Goal: Task Accomplishment & Management: Complete application form

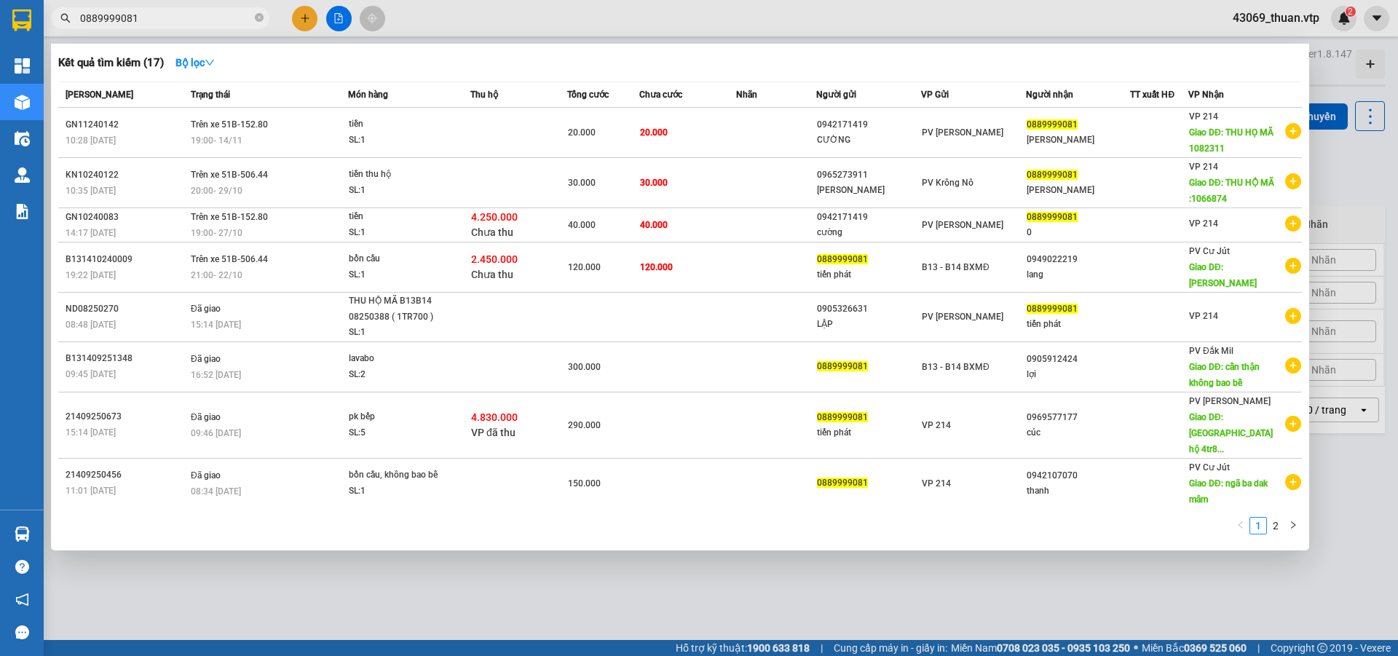
click at [187, 24] on input "0889999081" at bounding box center [166, 18] width 172 height 16
drag, startPoint x: 188, startPoint y: 23, endPoint x: 0, endPoint y: 8, distance: 188.4
click at [0, 8] on section "Kết quả tìm kiếm ( 17 ) Bộ lọc Mã ĐH Trạng thái Món hàng Thu hộ Tổng cước Chưa …" at bounding box center [699, 328] width 1398 height 656
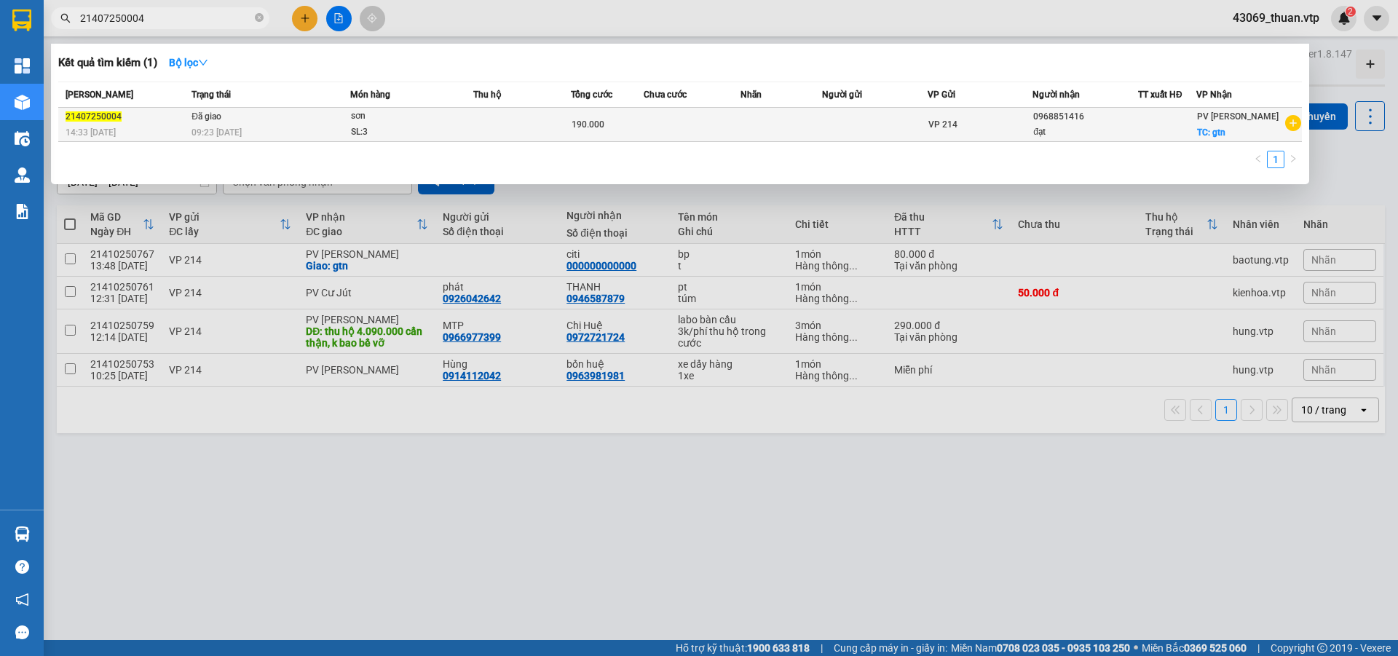
type input "21407250004"
click at [488, 128] on td at bounding box center [522, 125] width 98 height 34
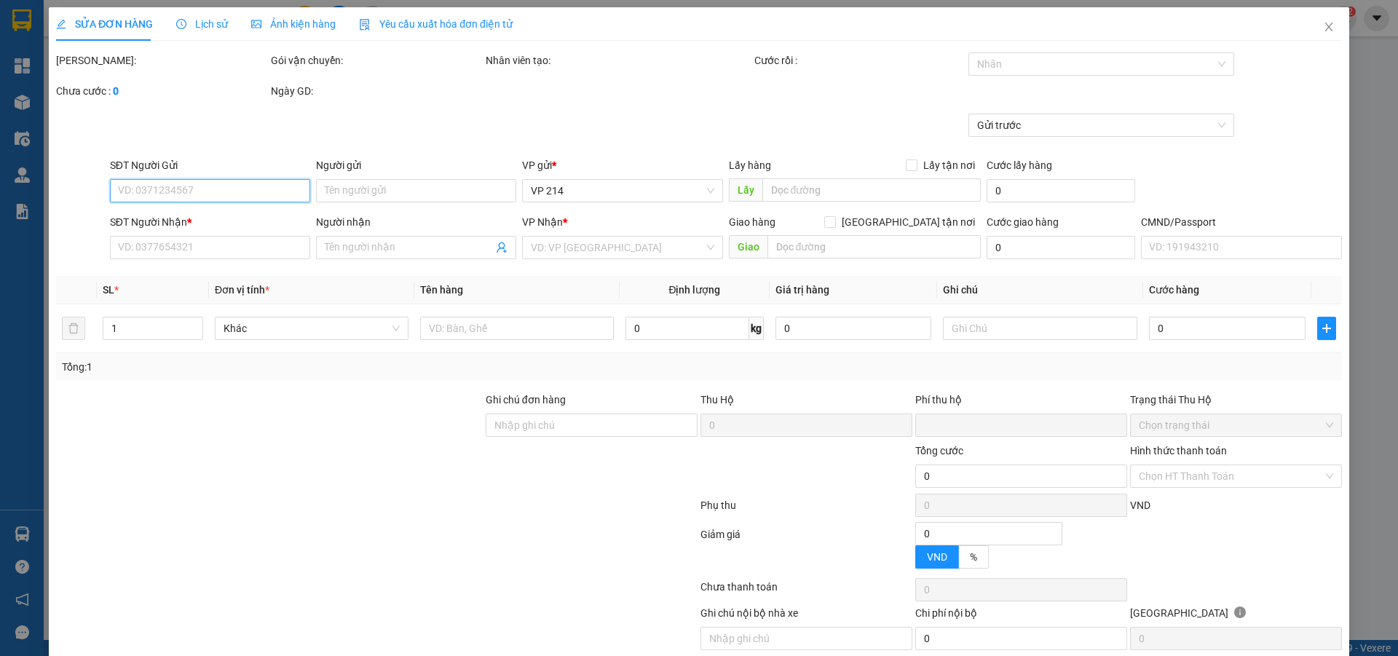
type input "5.500"
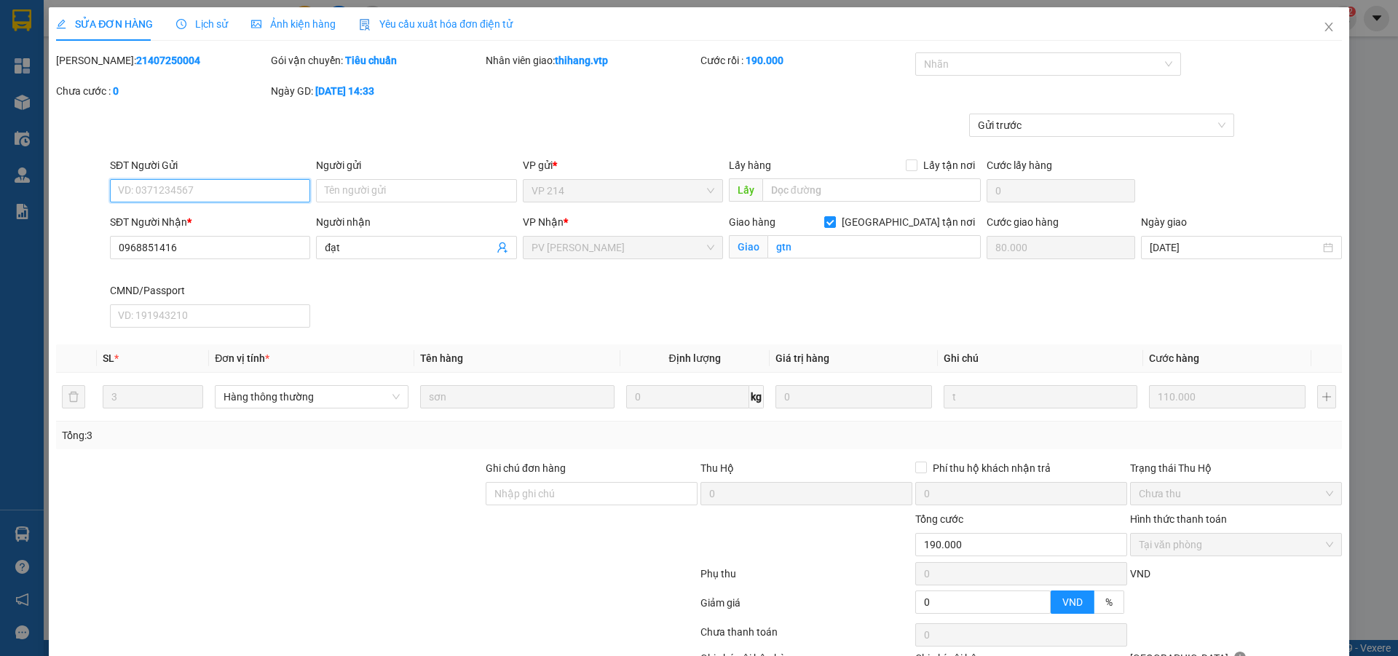
type input "0968851416"
type input "đạt"
checkbox input "true"
type input "gtn"
type input "80.000"
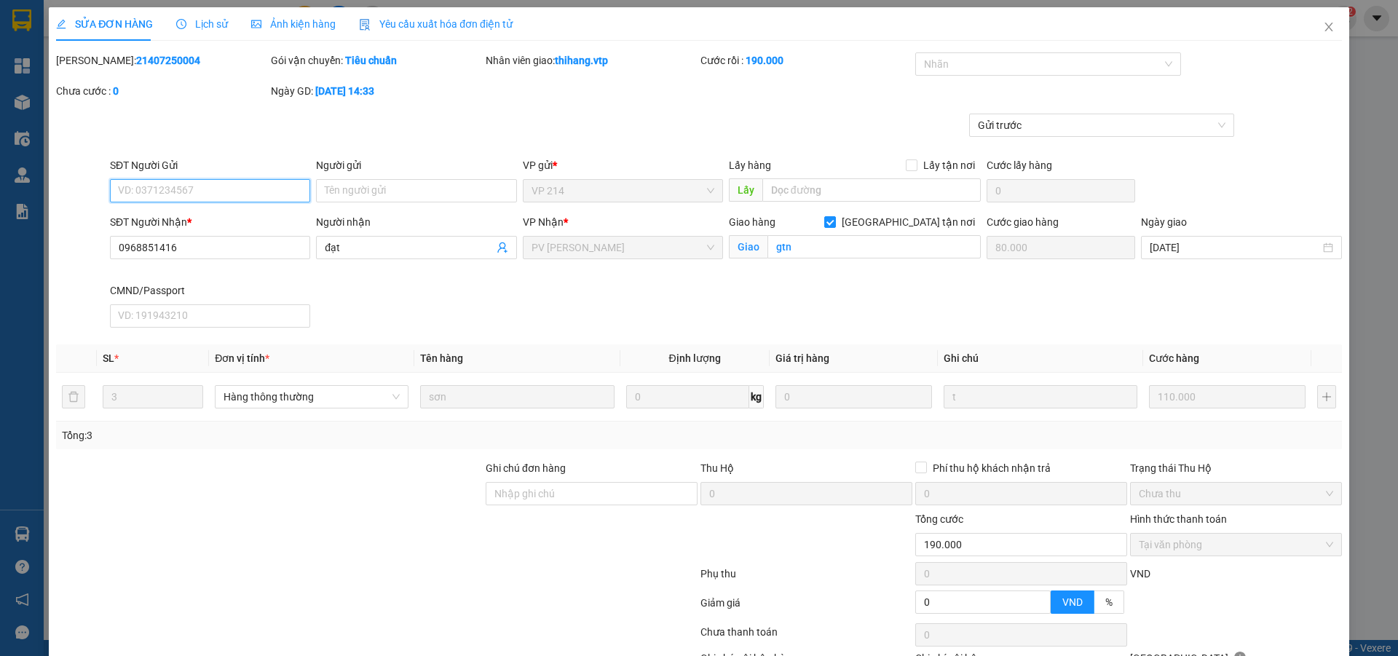
type input "0"
type input "190.000"
click at [1323, 23] on icon "close" at bounding box center [1329, 27] width 12 height 12
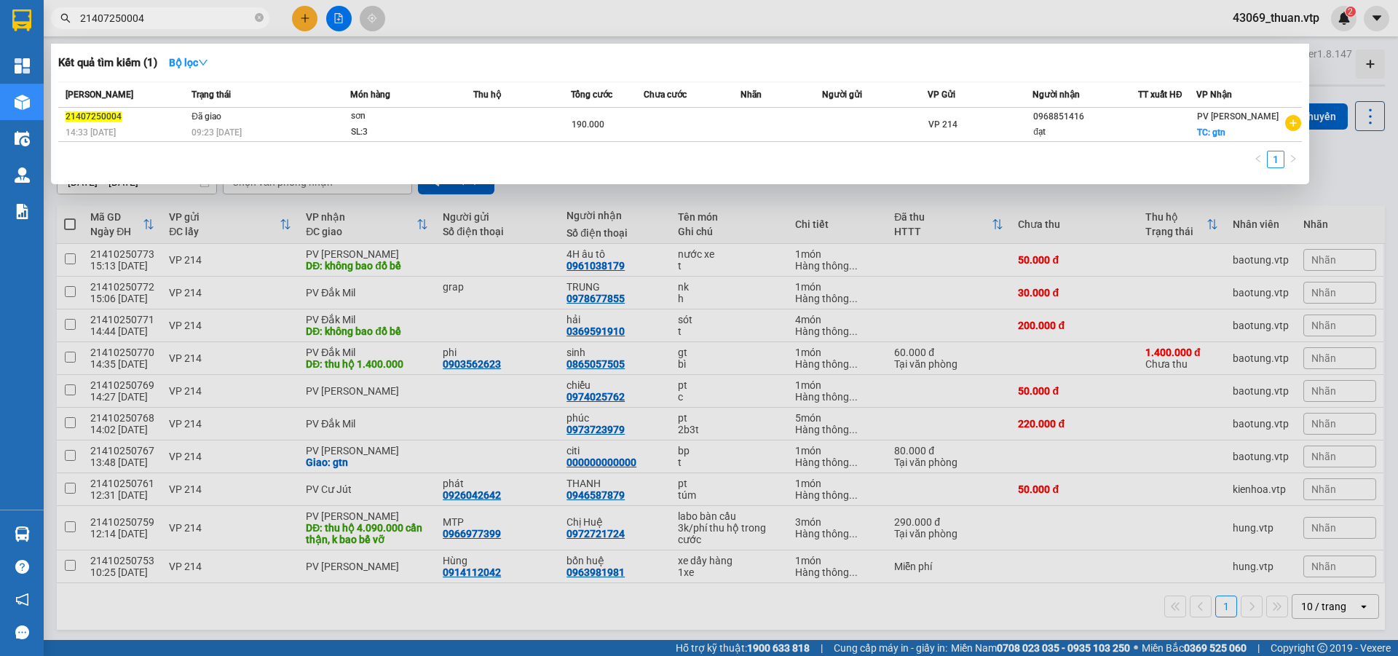
click at [154, 16] on input "21407250004" at bounding box center [166, 18] width 172 height 16
drag, startPoint x: 154, startPoint y: 16, endPoint x: 63, endPoint y: 22, distance: 90.5
click at [63, 22] on div "21407250004" at bounding box center [142, 18] width 284 height 22
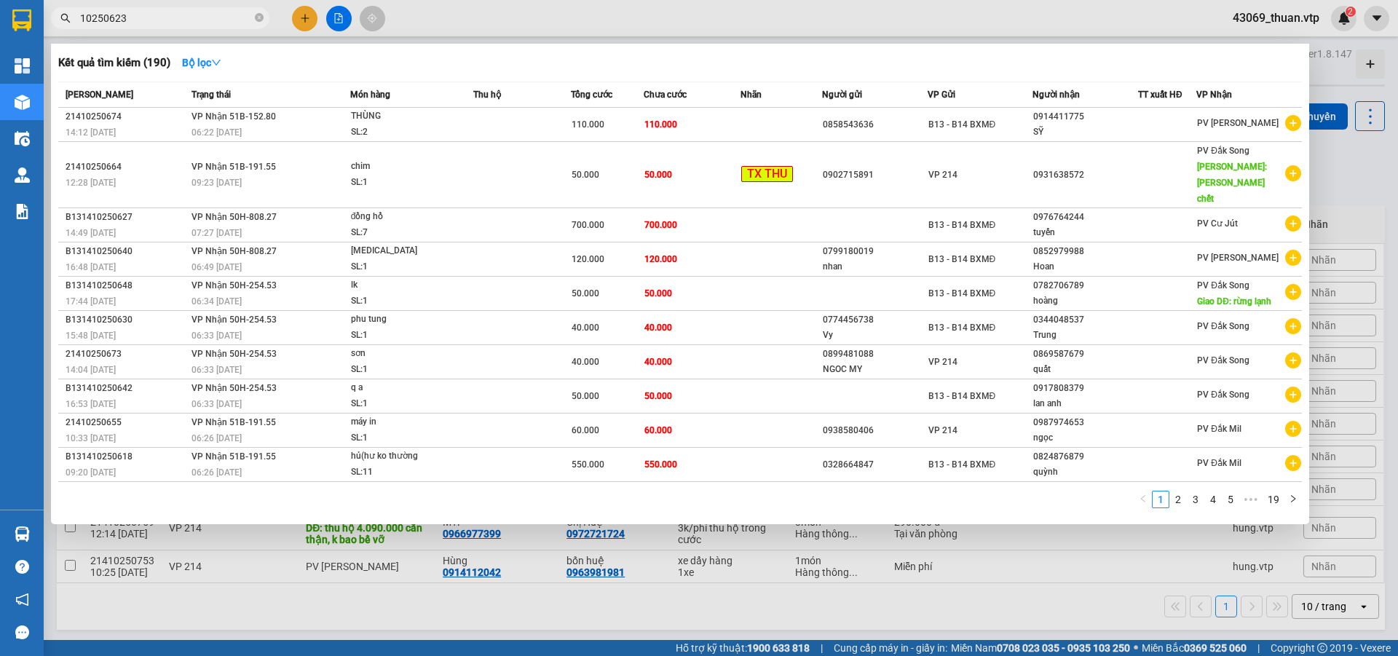
type input "10250623"
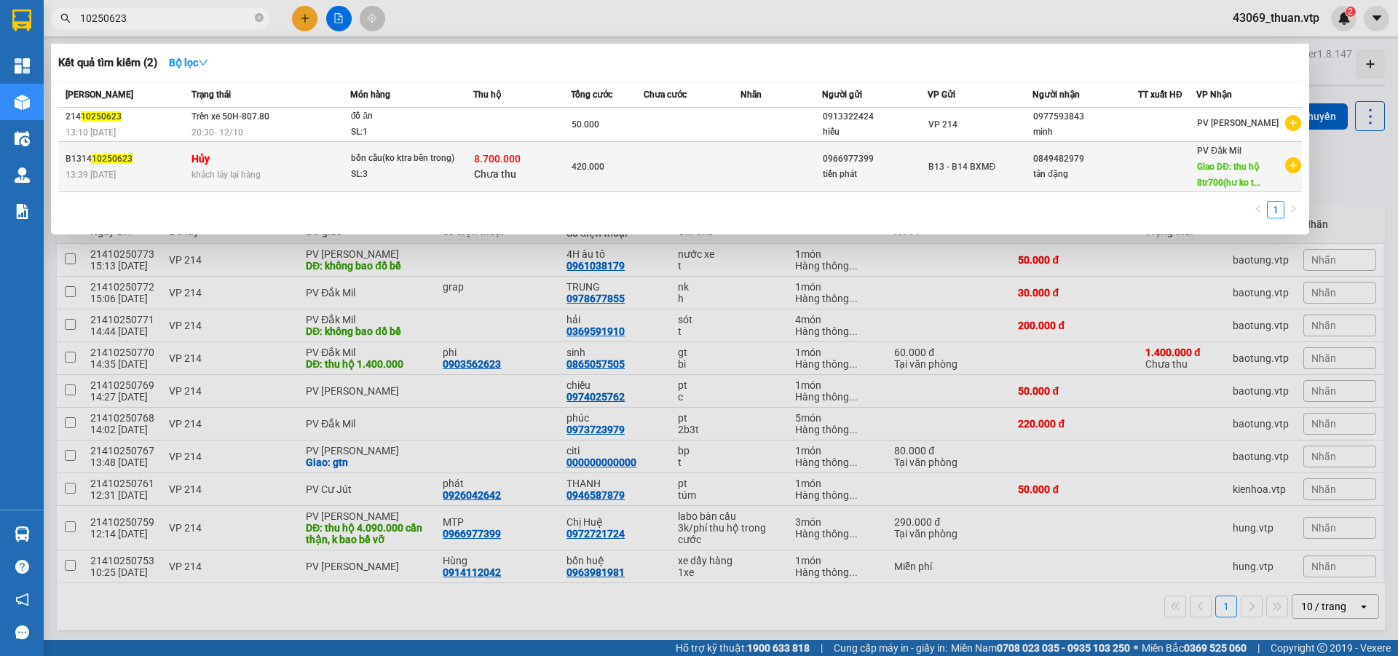
click at [665, 184] on td at bounding box center [693, 167] width 98 height 50
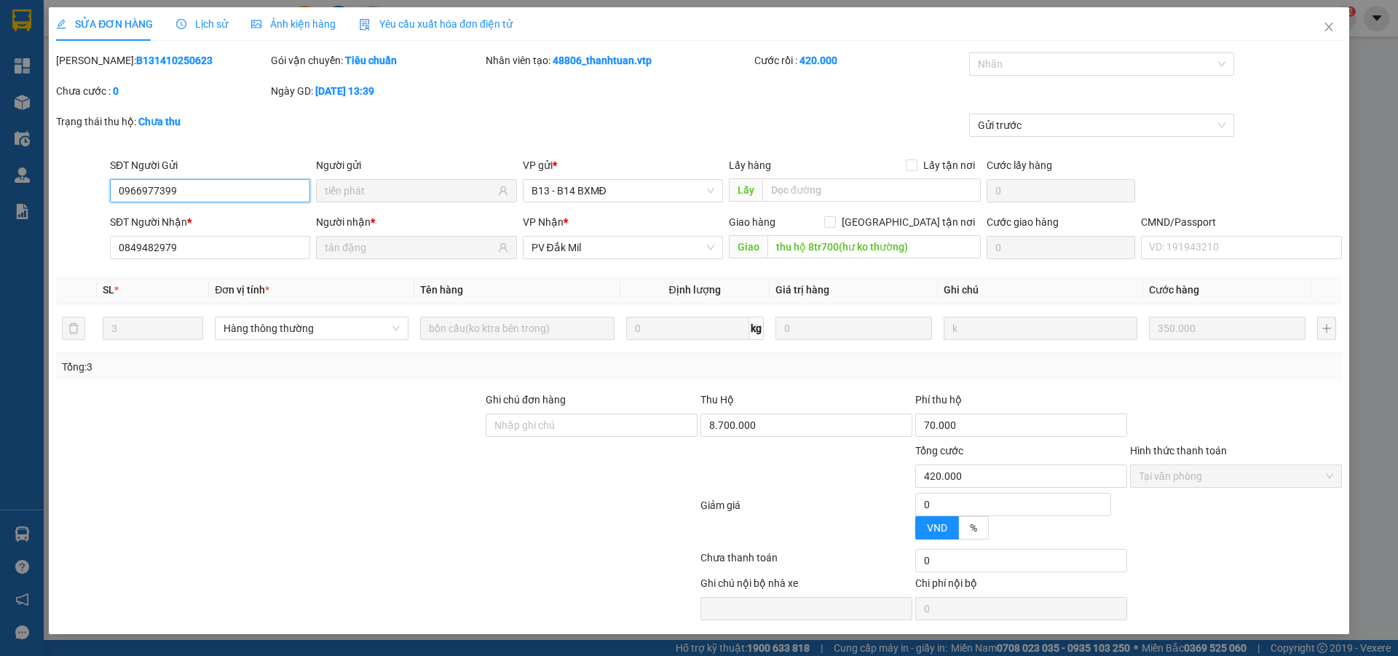
type input "0966977399"
type input "tiến phát"
type input "0849482979"
type input "tân đặng"
type input "thu hộ 8tr700(hư ko thường)"
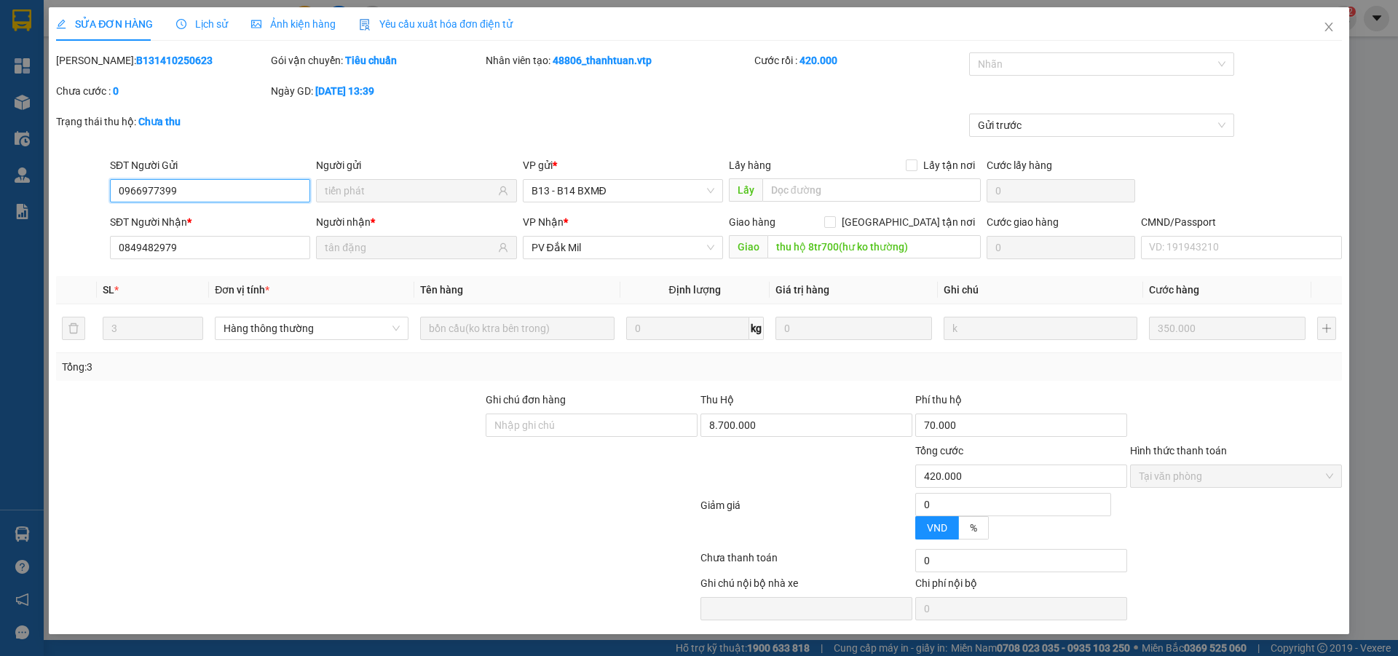
type input "420.000"
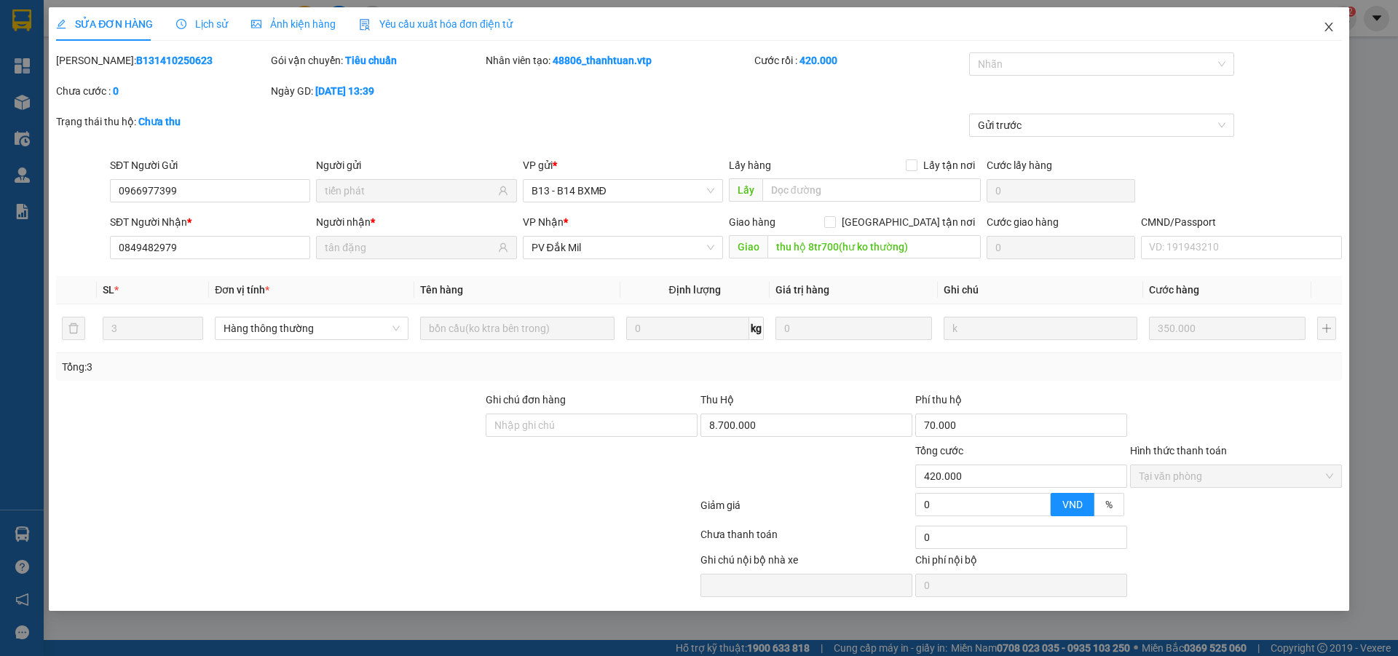
click at [1332, 32] on icon "close" at bounding box center [1329, 27] width 12 height 12
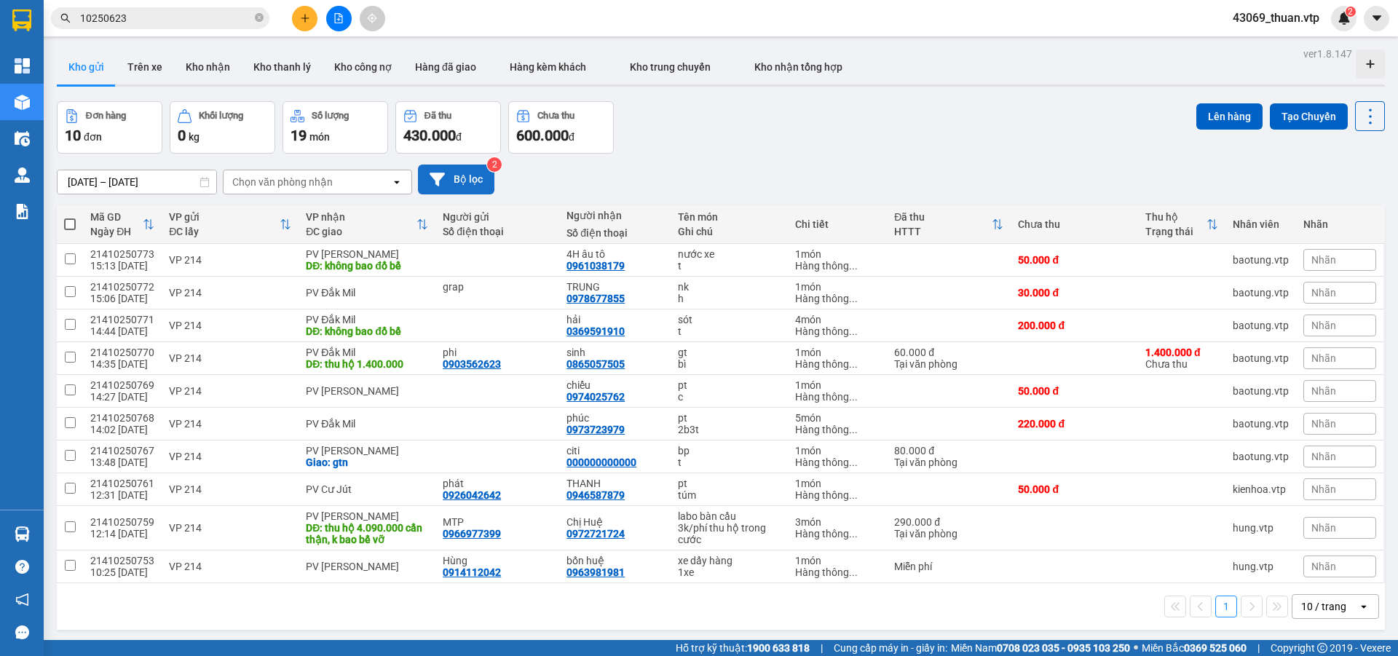
click at [448, 183] on button "Bộ lọc" at bounding box center [456, 180] width 76 height 30
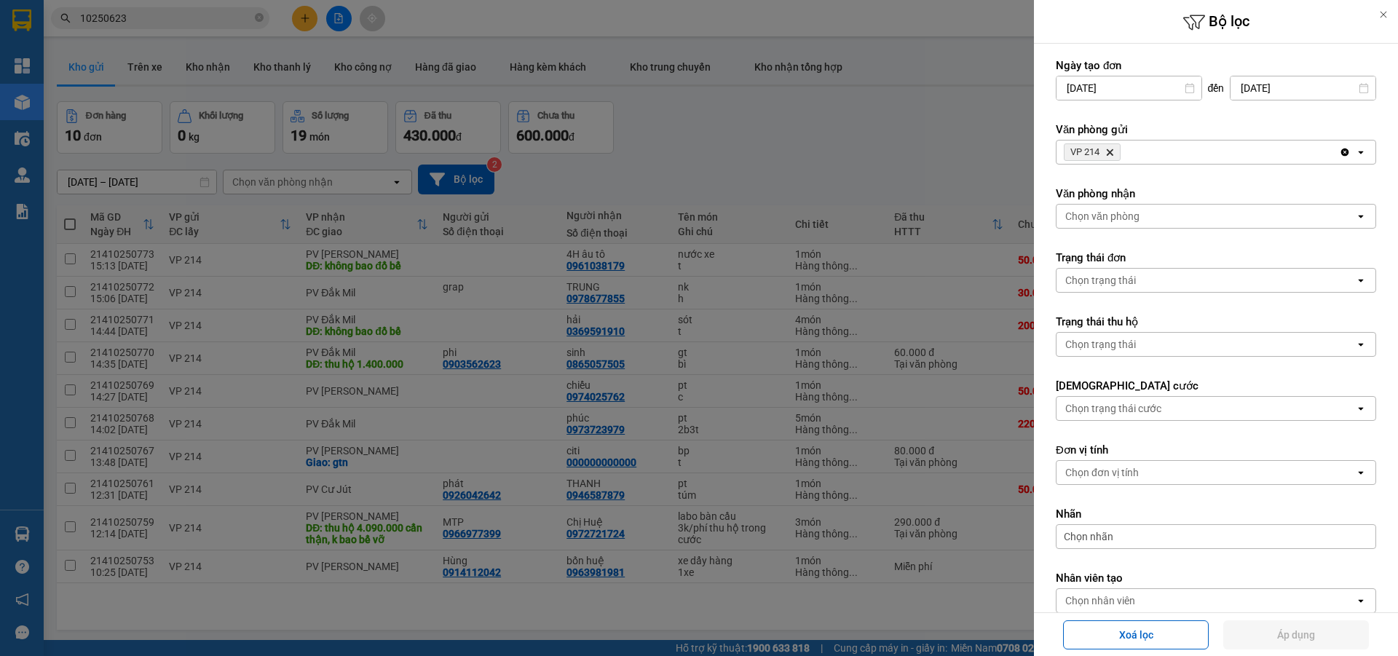
click at [1339, 147] on icon "Clear all" at bounding box center [1345, 152] width 12 height 12
click at [1138, 283] on div "Chọn trạng thái" at bounding box center [1205, 280] width 299 height 23
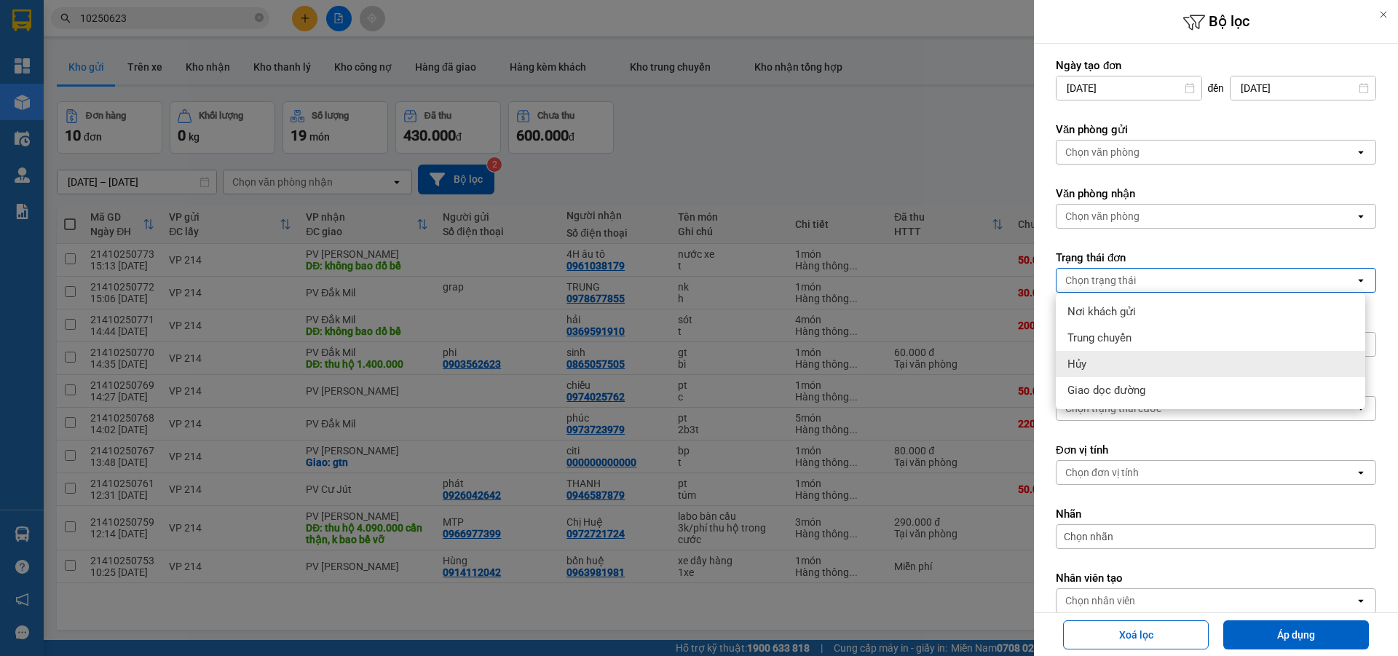
click at [1095, 358] on div "Hủy" at bounding box center [1210, 364] width 309 height 26
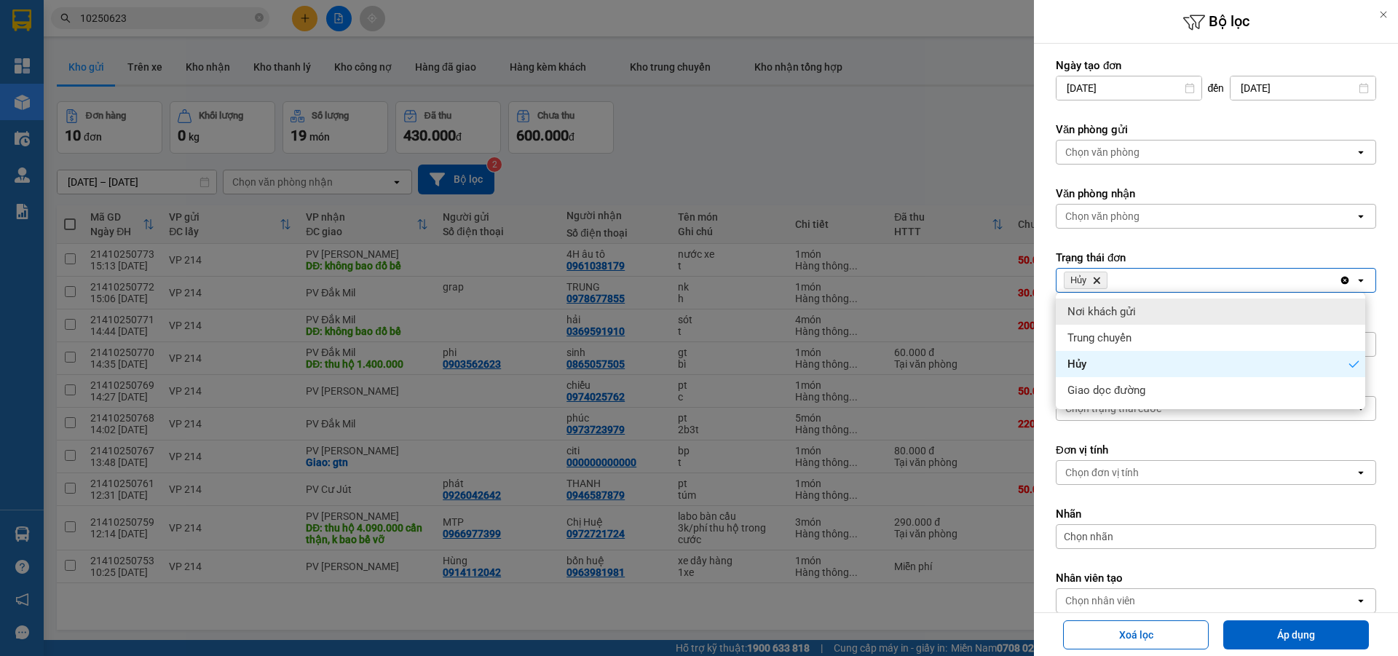
click at [1056, 245] on form "Ngày tạo đơn 12/10/2025 Press the down arrow key to interact with the calendar …" at bounding box center [1216, 368] width 320 height 620
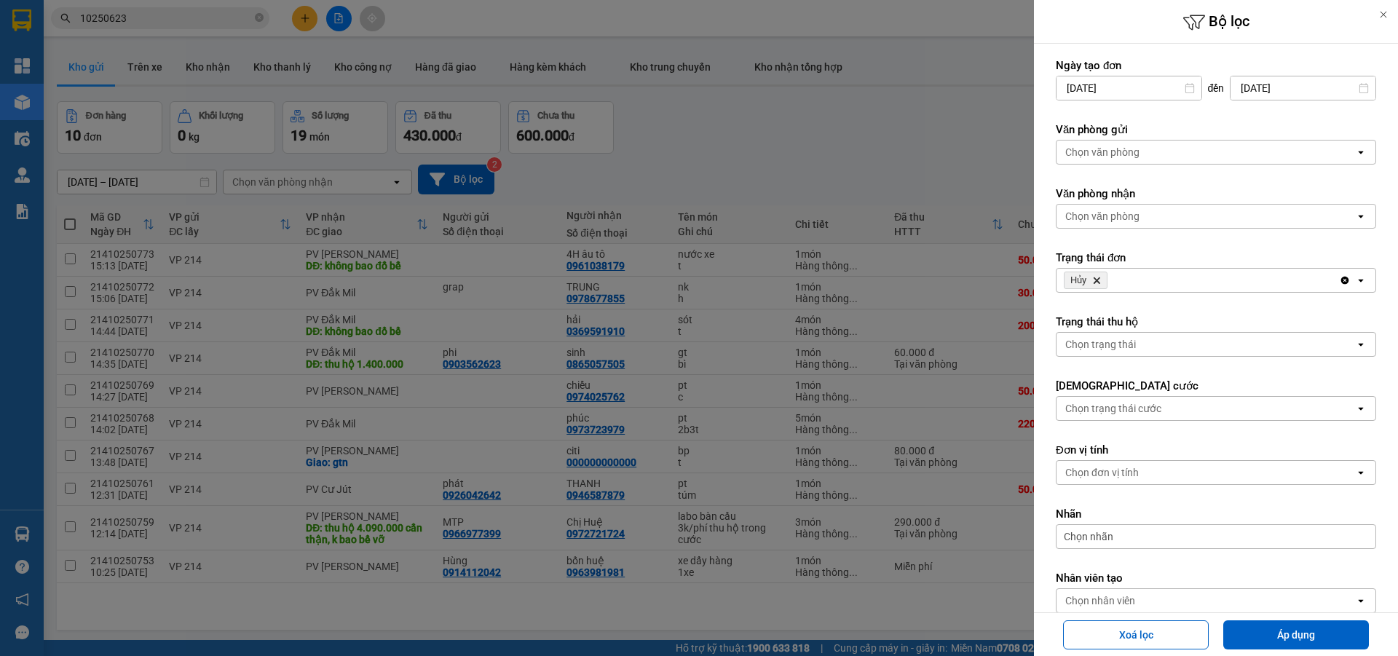
scroll to position [81, 0]
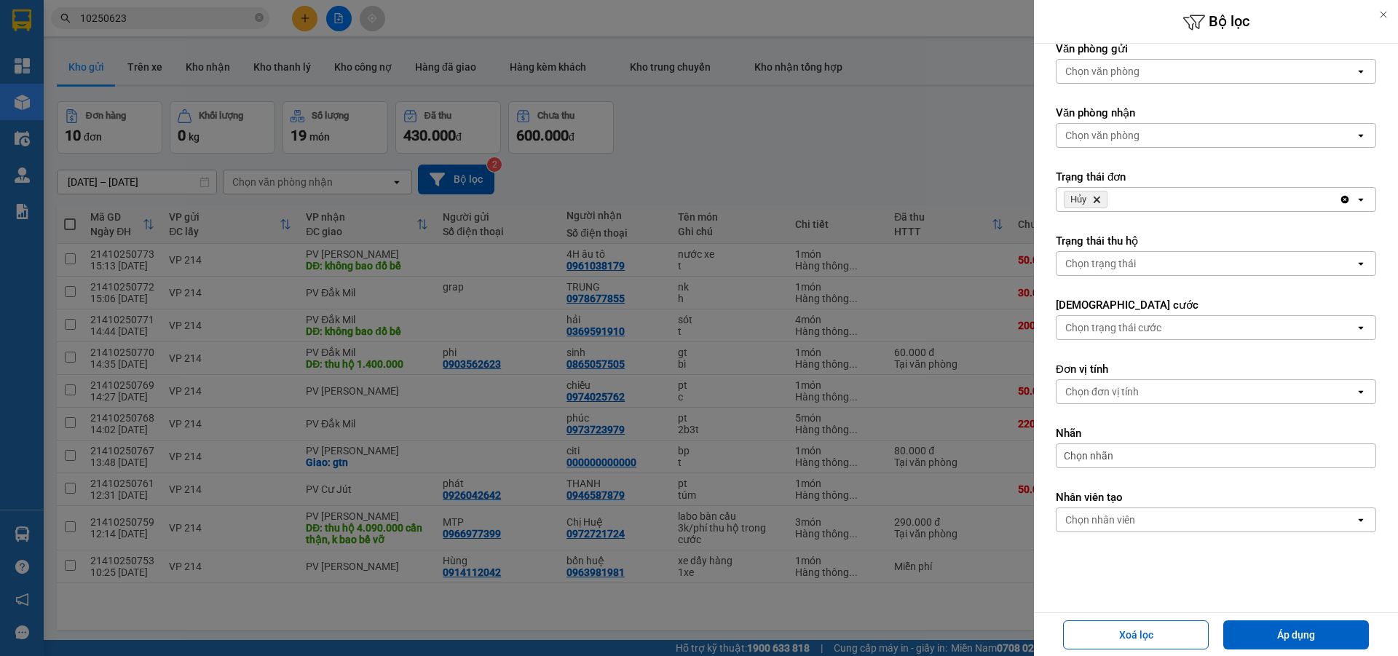
click at [1305, 642] on button "Áp dụng" at bounding box center [1296, 634] width 146 height 29
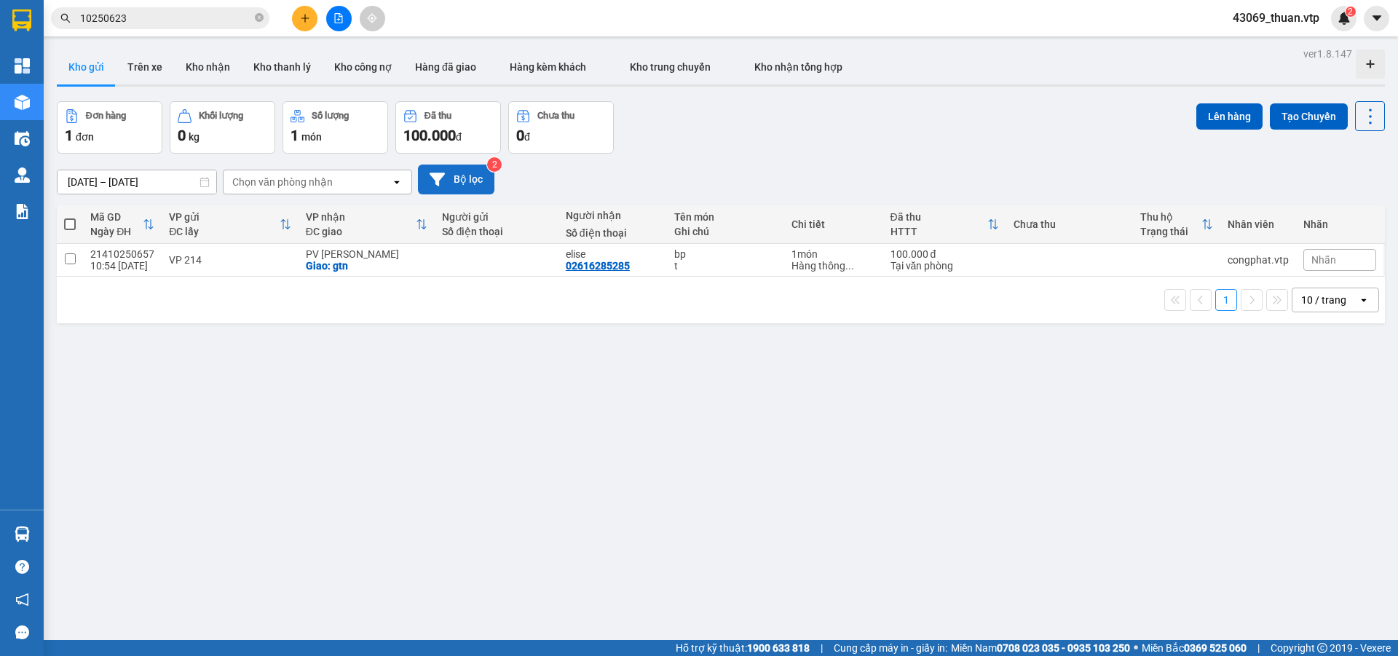
click at [465, 186] on button "Bộ lọc" at bounding box center [456, 180] width 76 height 30
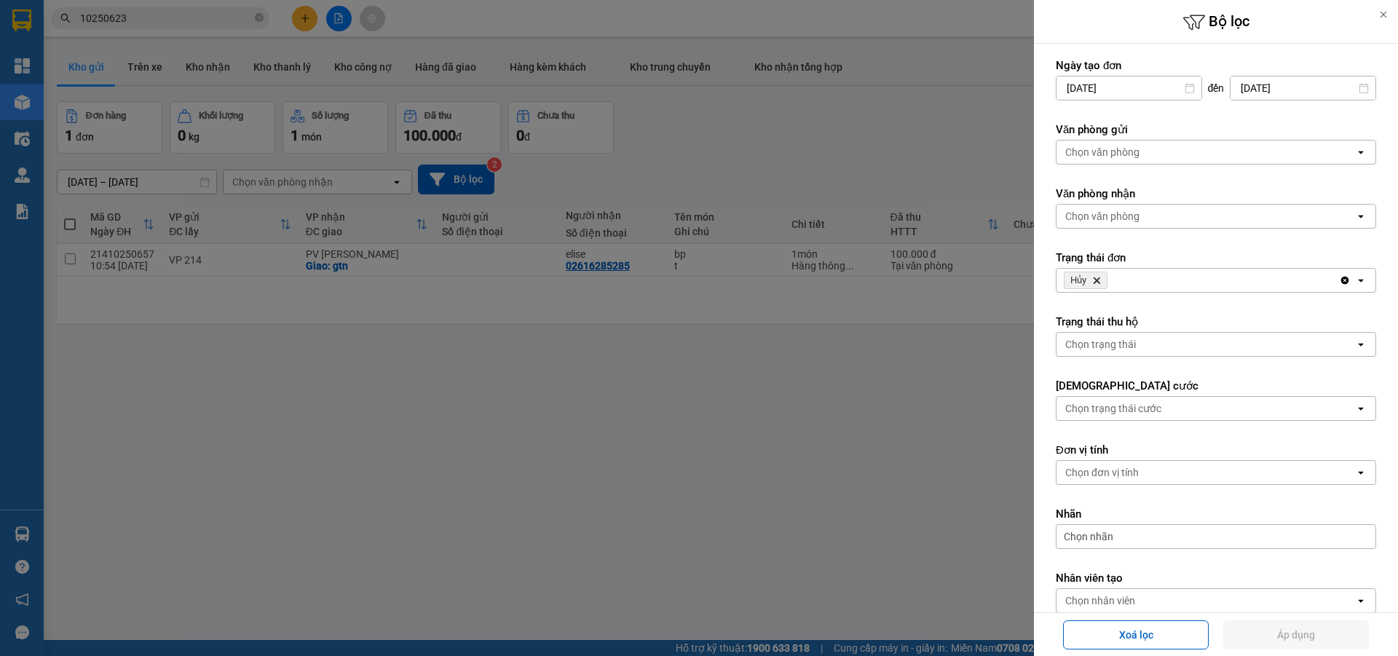
click at [1136, 149] on div "Chọn văn phòng" at bounding box center [1102, 152] width 74 height 15
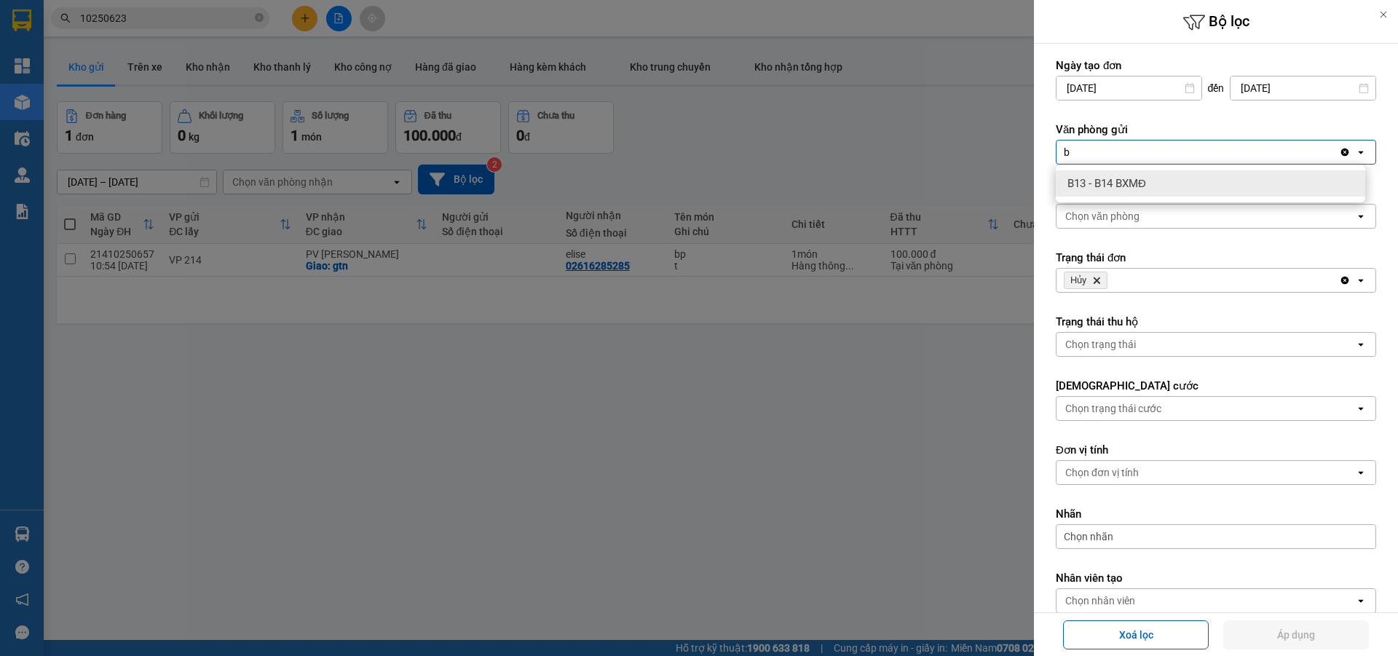
type input "b"
click at [1131, 170] on div "B13 - B14 BXMĐ" at bounding box center [1210, 183] width 309 height 26
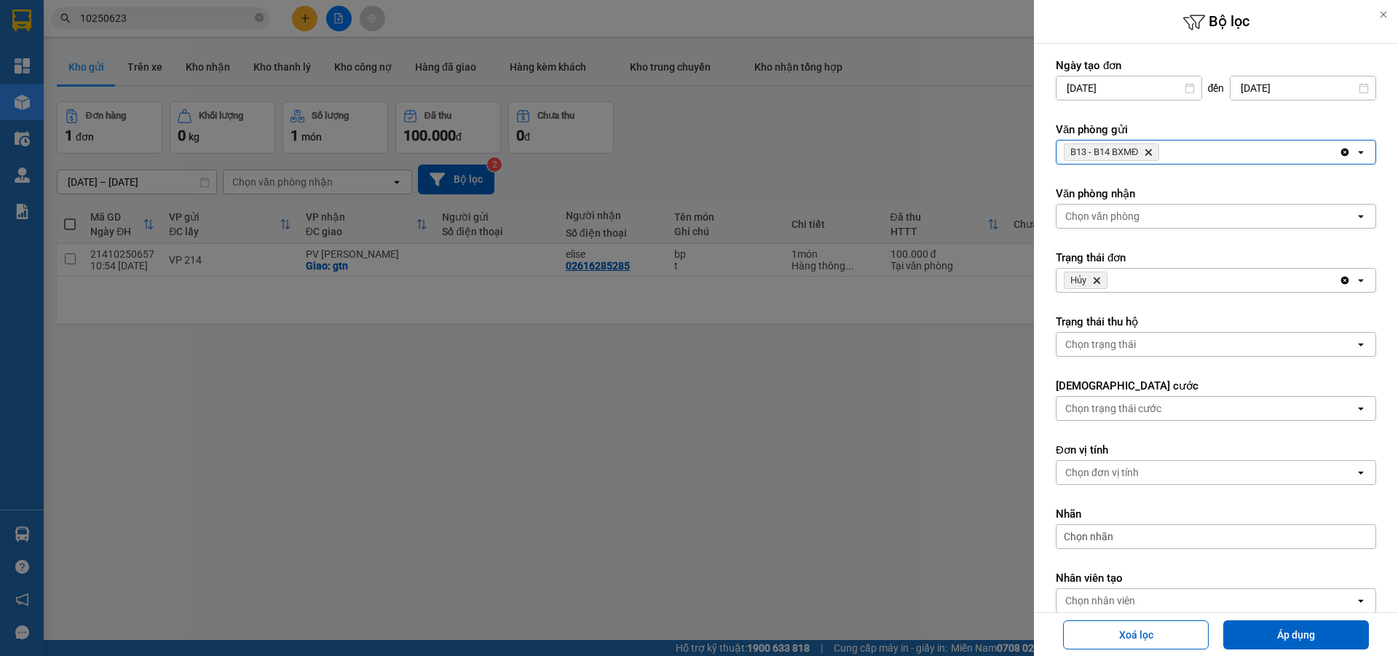
scroll to position [73, 0]
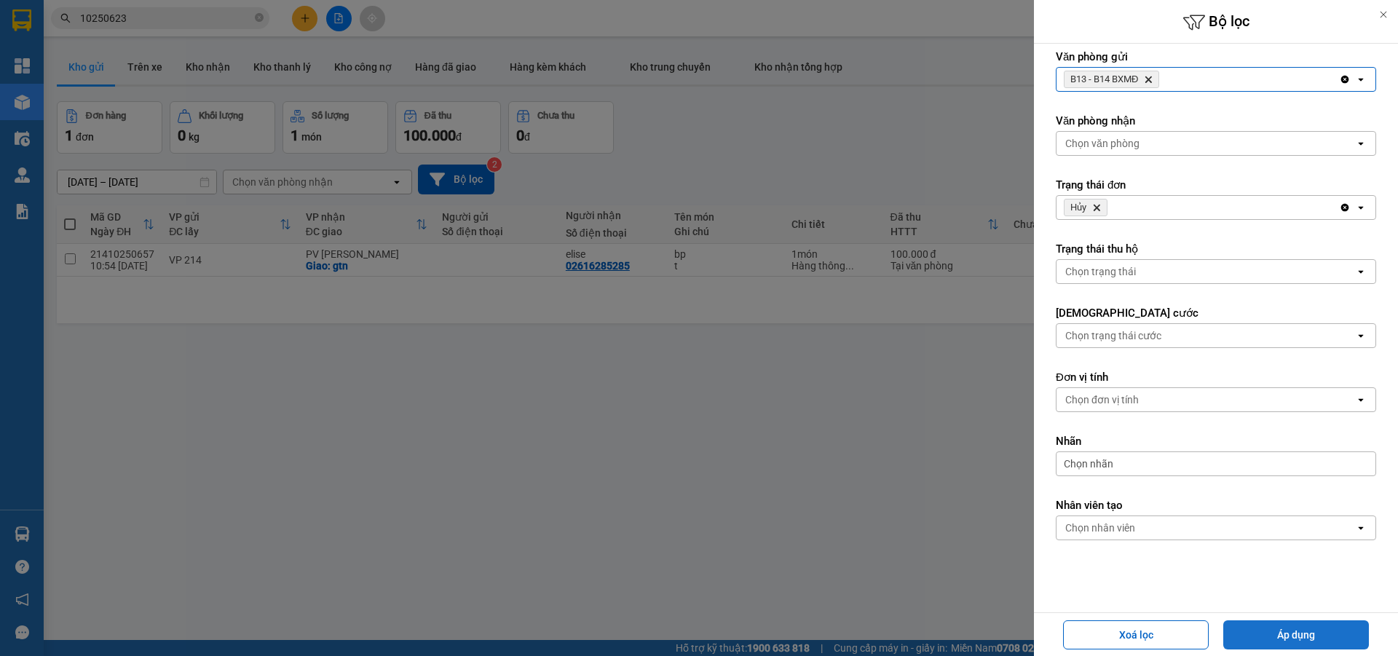
click at [1289, 640] on button "Áp dụng" at bounding box center [1296, 634] width 146 height 29
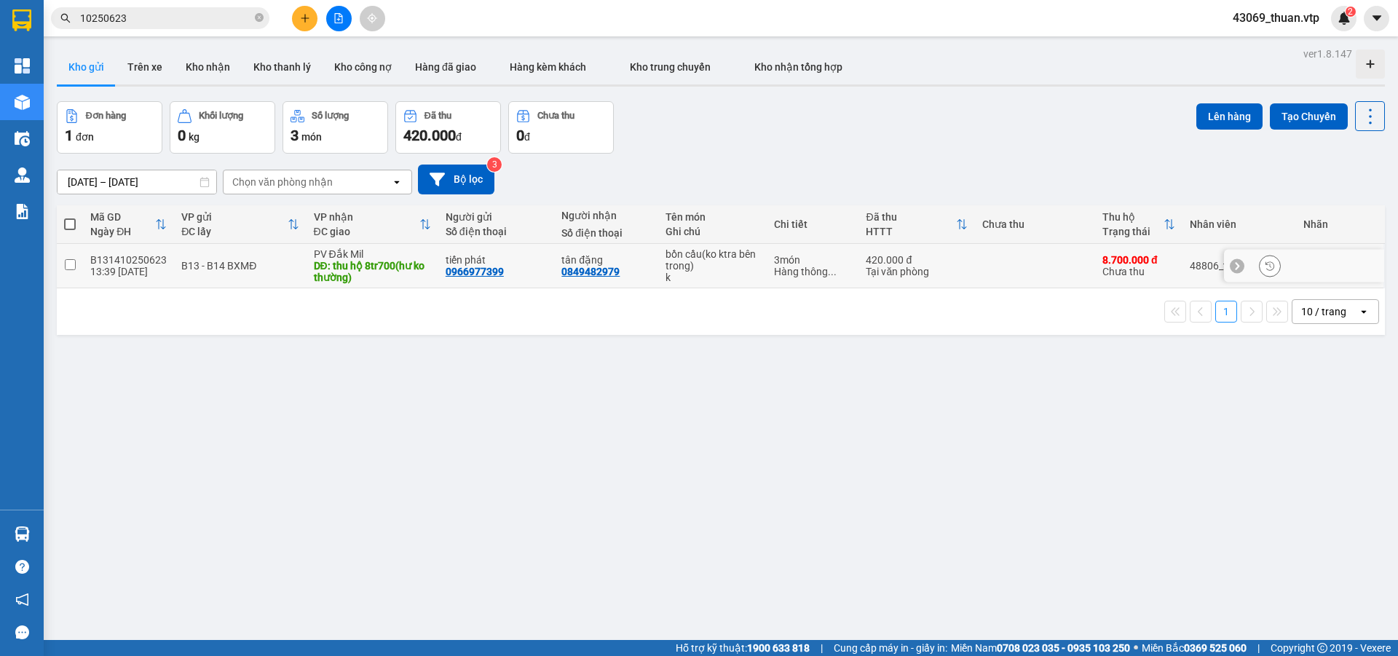
click at [71, 264] on input "checkbox" at bounding box center [70, 264] width 11 height 11
checkbox input "true"
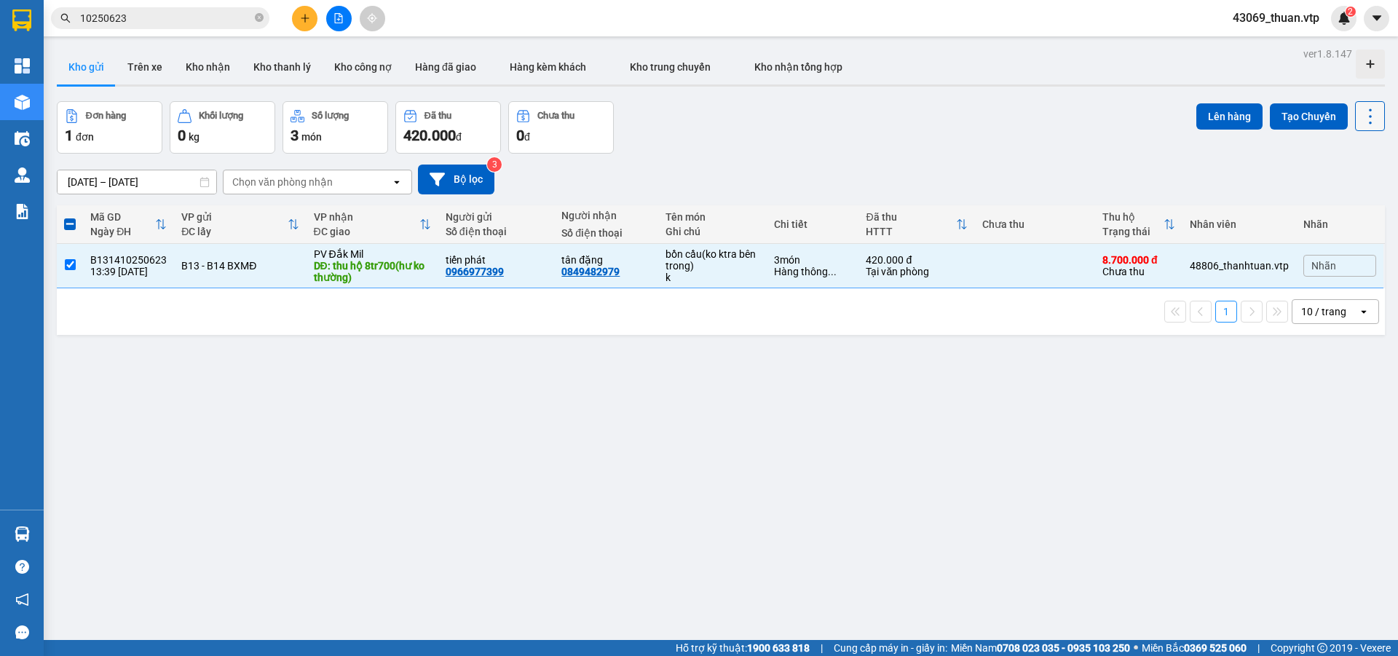
click at [1360, 116] on icon at bounding box center [1370, 116] width 20 height 20
click at [1335, 229] on span "Xóa hoàn toàn" at bounding box center [1343, 234] width 67 height 15
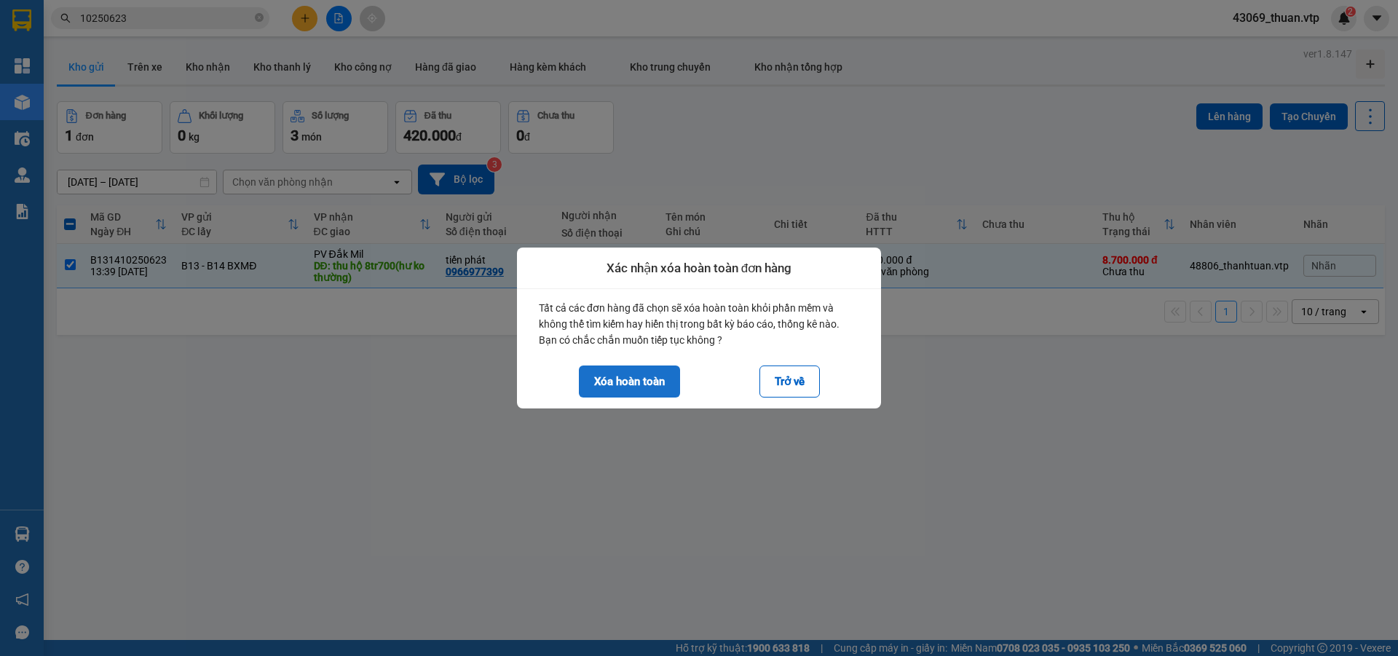
click at [620, 375] on button "Xóa hoàn toàn" at bounding box center [629, 382] width 101 height 32
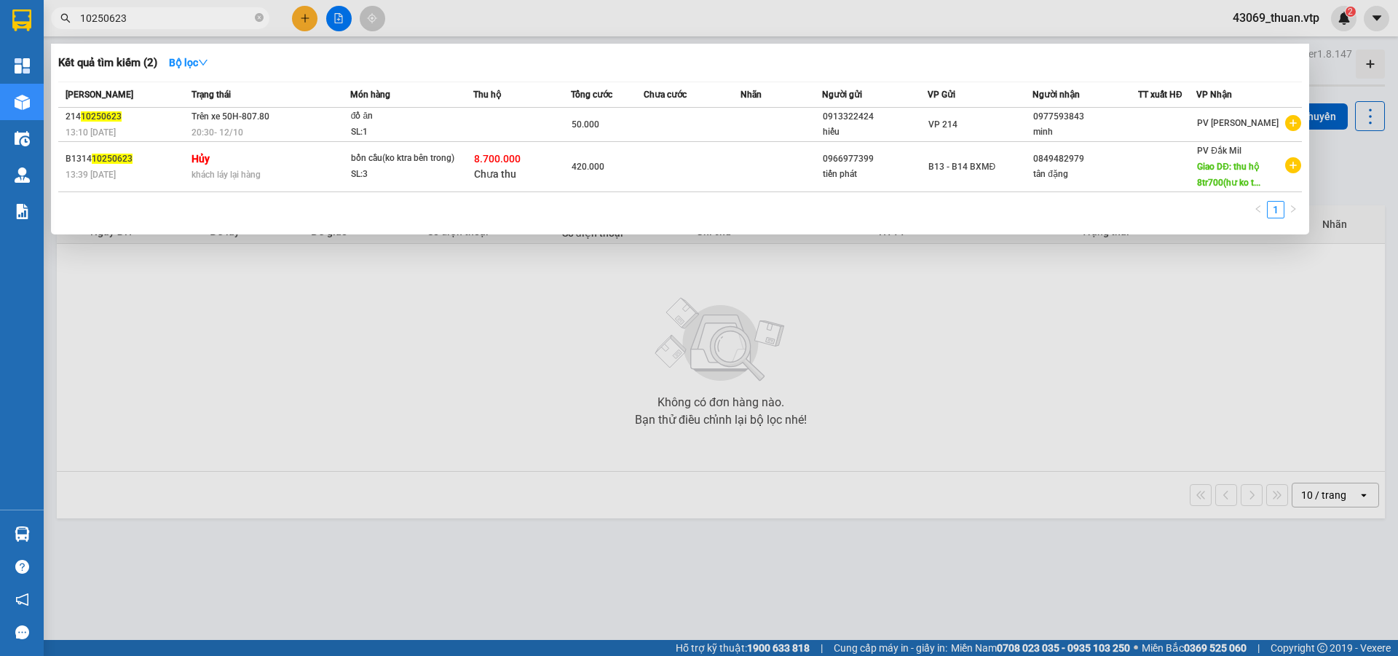
click at [199, 15] on input "10250623" at bounding box center [166, 18] width 172 height 16
drag, startPoint x: 199, startPoint y: 15, endPoint x: 23, endPoint y: -9, distance: 177.1
click at [23, 0] on html "Kết quả tìm kiếm ( 2 ) Bộ lọc Mã ĐH Trạng thái Món hàng Thu hộ Tổng cước Chưa c…" at bounding box center [699, 328] width 1398 height 656
type input "21410250657"
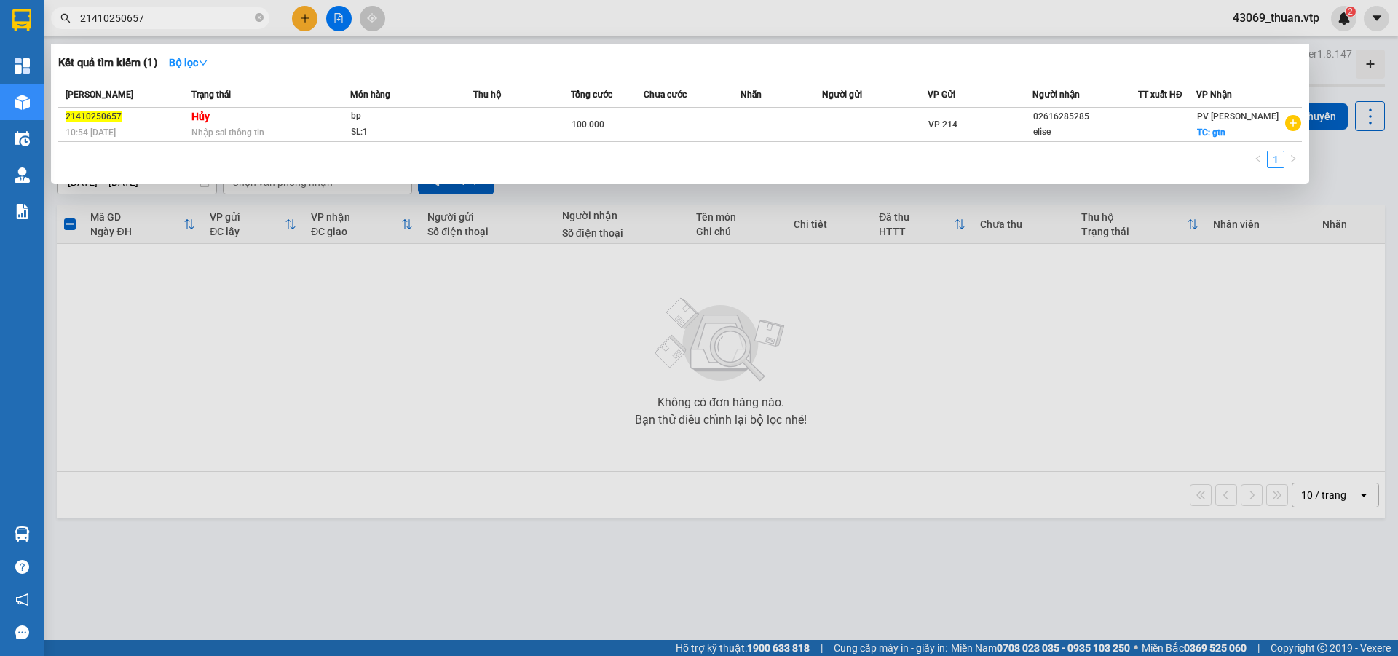
click at [452, 21] on div at bounding box center [699, 328] width 1398 height 656
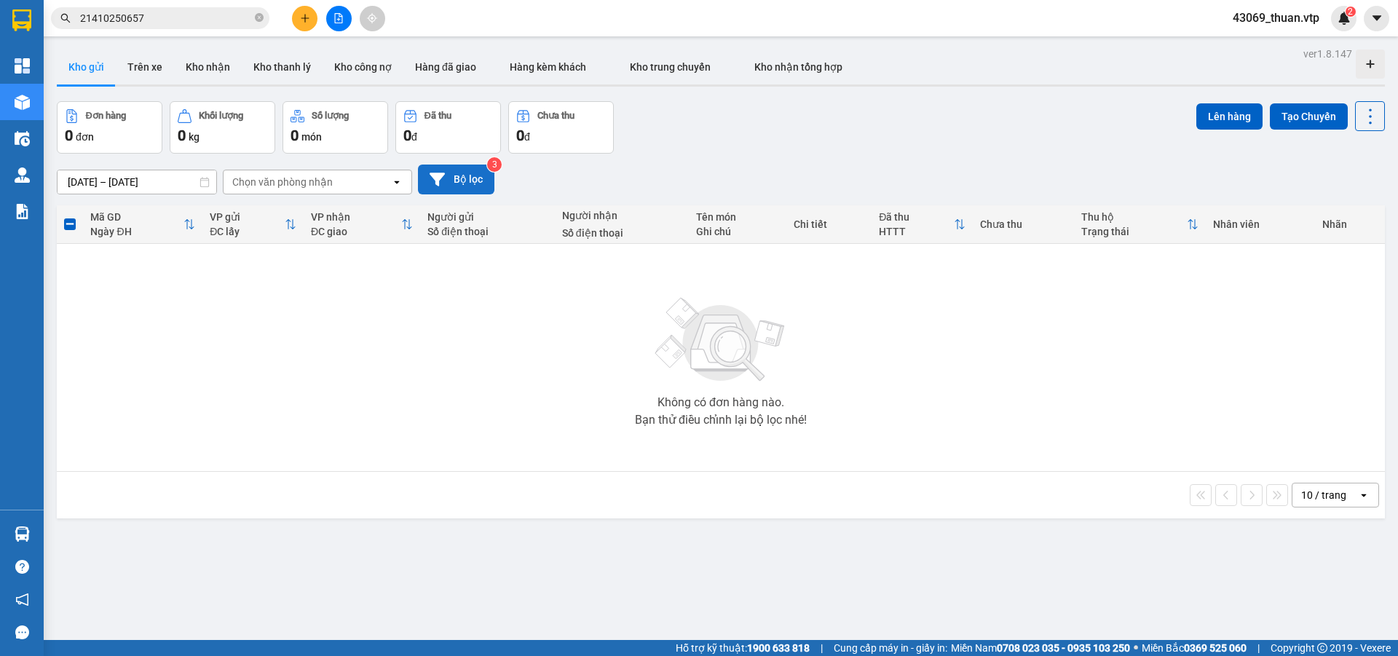
click at [439, 172] on icon at bounding box center [437, 179] width 15 height 15
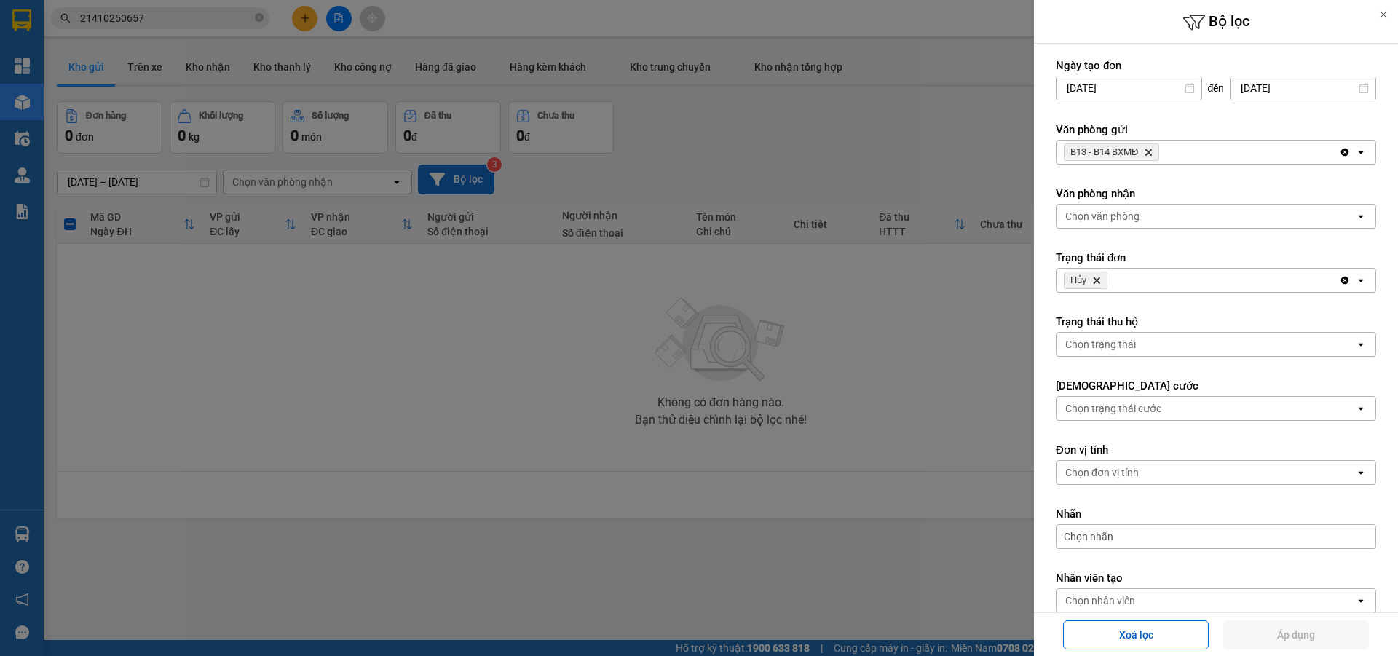
click at [1150, 151] on icon "B13 - B14 BXMĐ, close by backspace" at bounding box center [1148, 152] width 7 height 7
click at [1161, 149] on div "Chọn văn phòng" at bounding box center [1205, 152] width 299 height 23
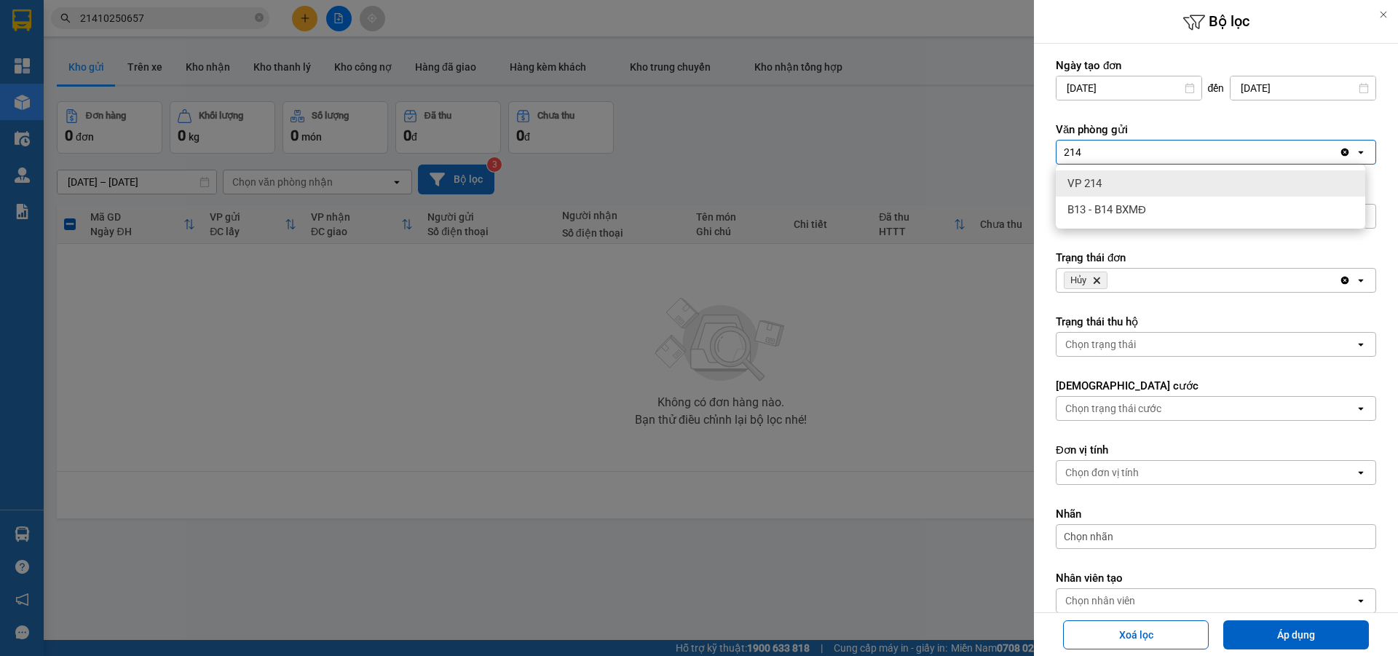
type input "214"
click at [1193, 181] on div "VP 214" at bounding box center [1210, 183] width 309 height 26
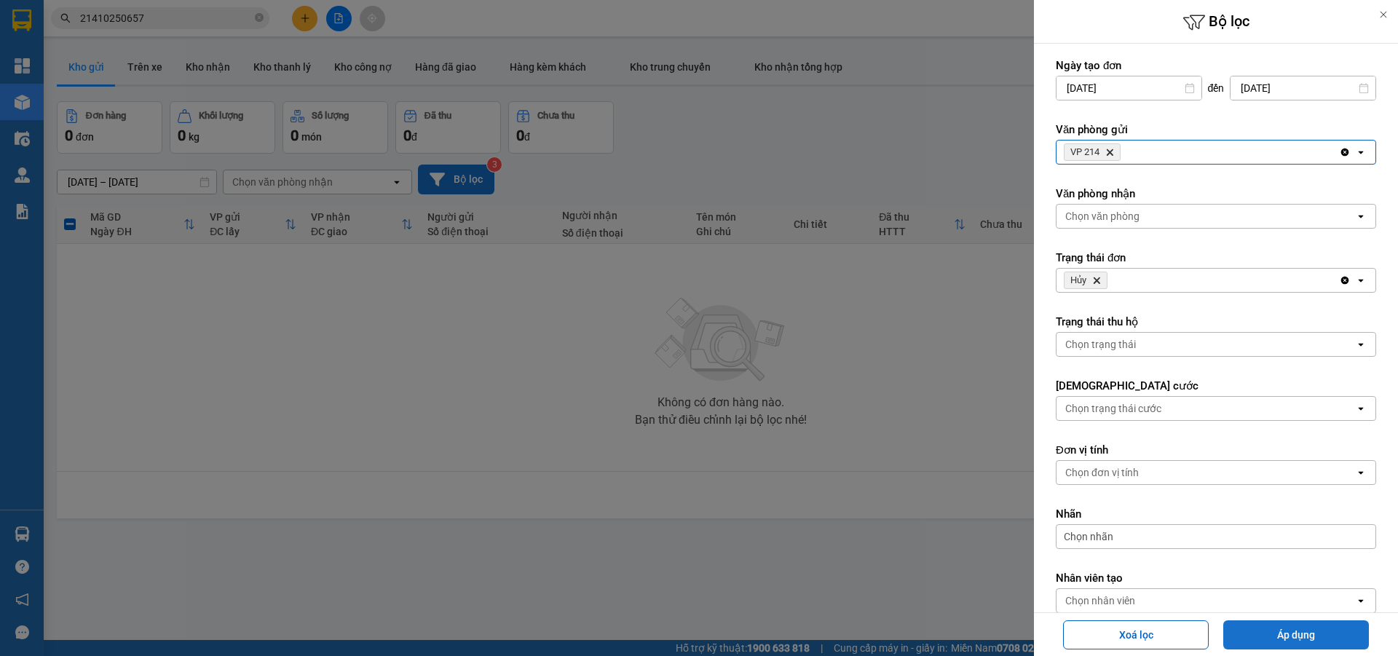
click at [1327, 635] on button "Áp dụng" at bounding box center [1296, 634] width 146 height 29
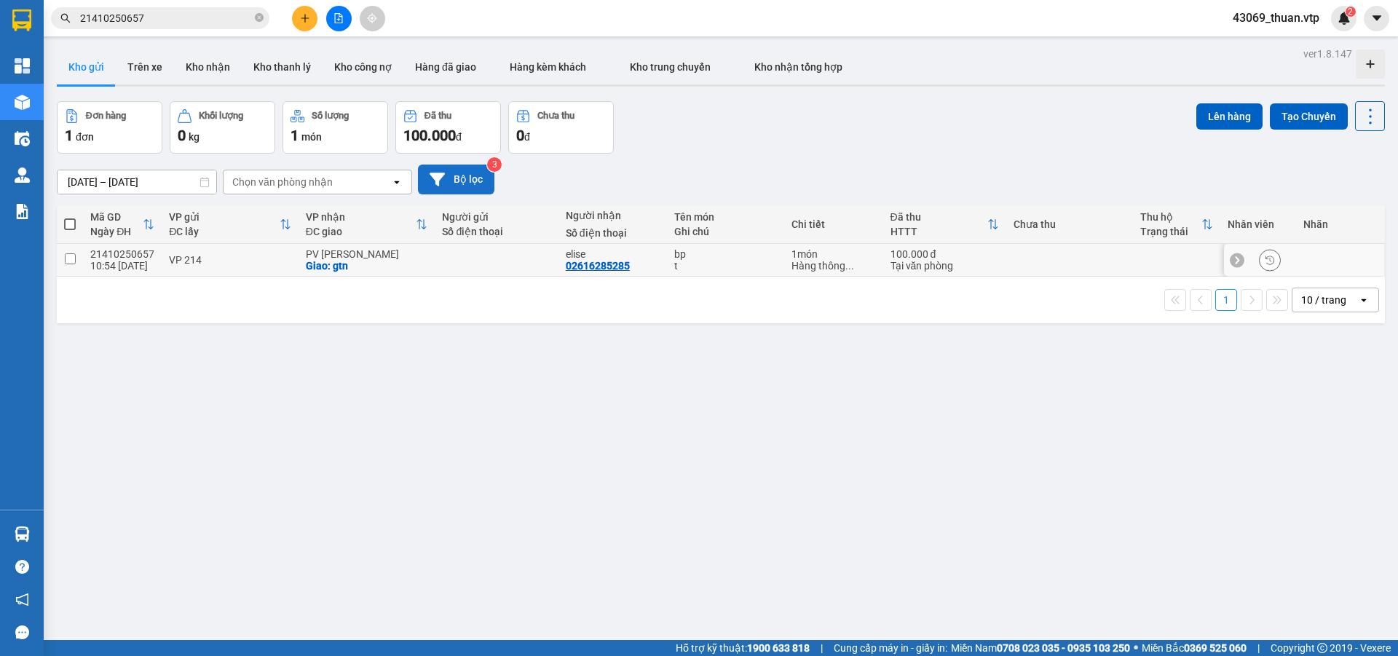
click at [72, 260] on input "checkbox" at bounding box center [70, 258] width 11 height 11
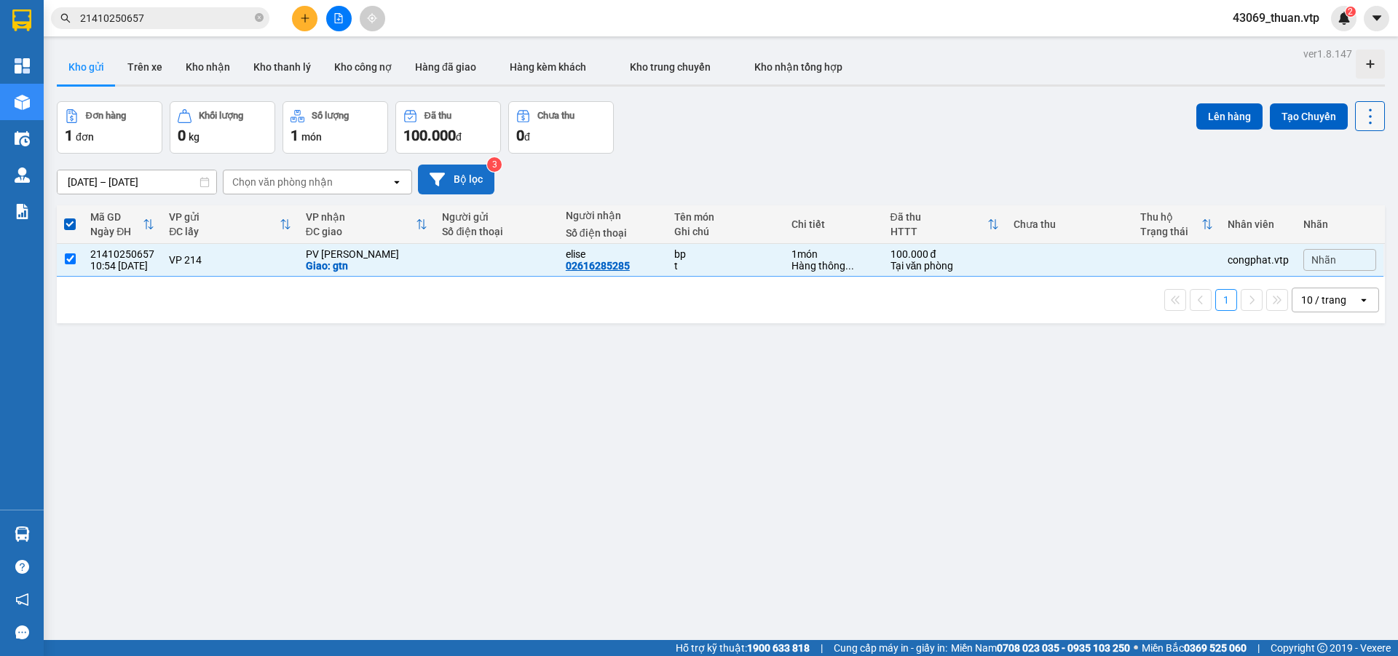
click at [1362, 123] on icon at bounding box center [1370, 116] width 20 height 20
click at [1329, 235] on span "Xóa hoàn toàn" at bounding box center [1343, 234] width 67 height 15
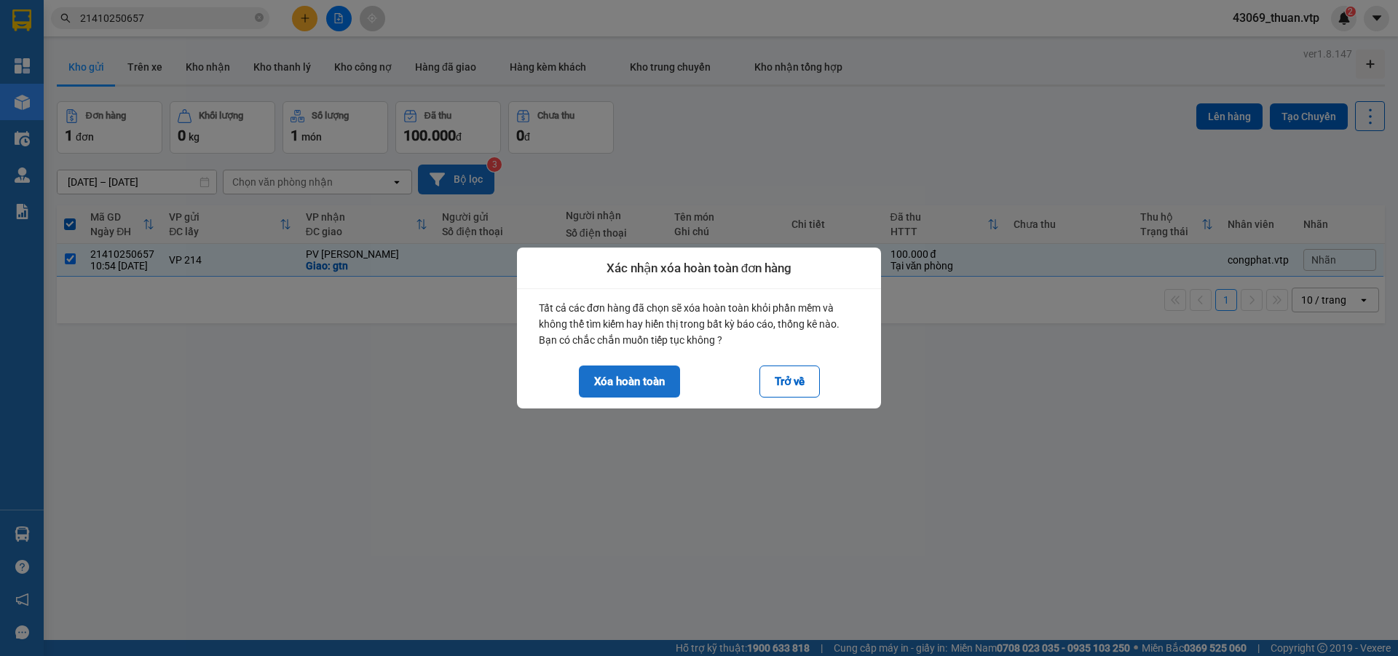
click at [655, 375] on button "Xóa hoàn toàn" at bounding box center [629, 382] width 101 height 32
checkbox input "false"
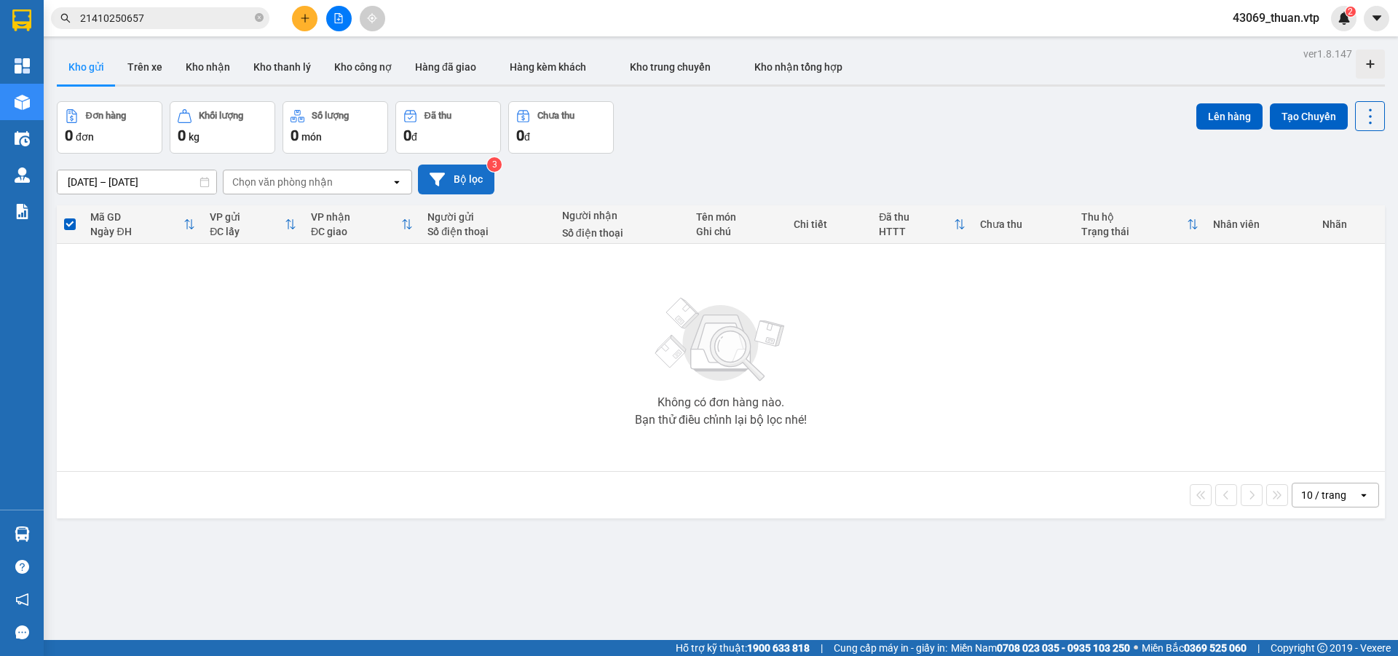
click at [189, 17] on input "21410250657" at bounding box center [166, 18] width 172 height 16
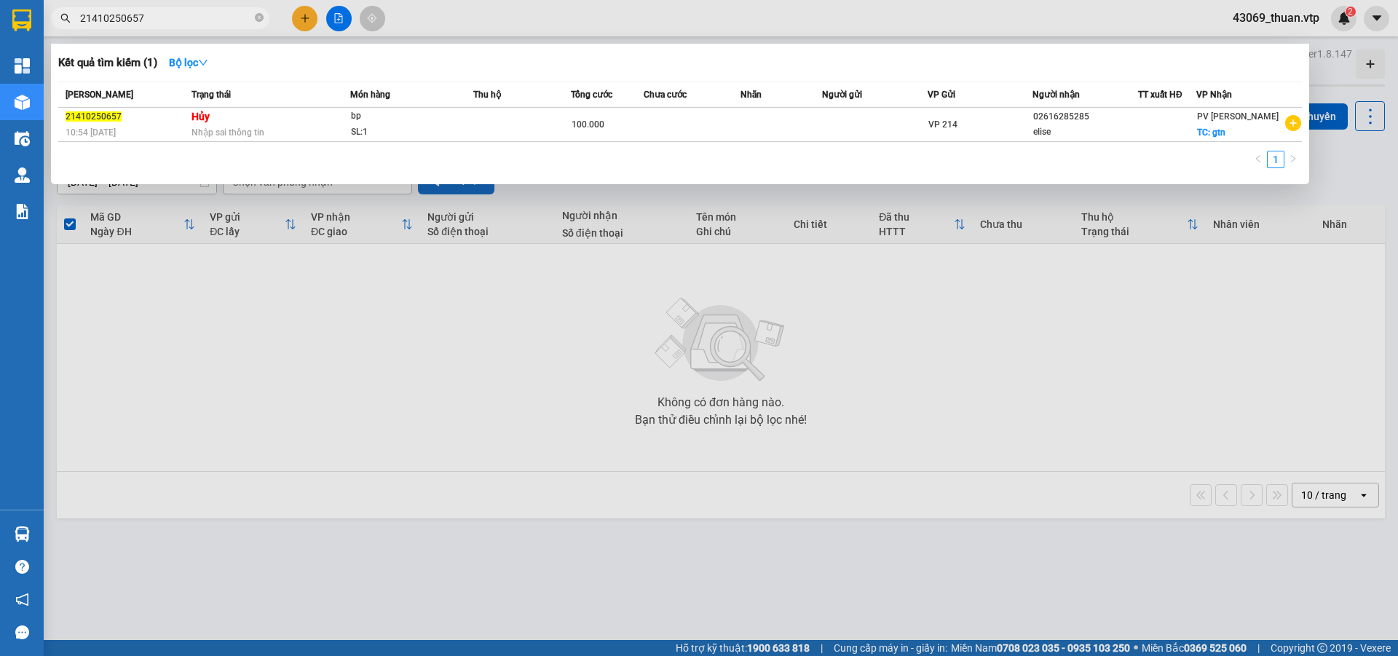
paste input "BD08250532"
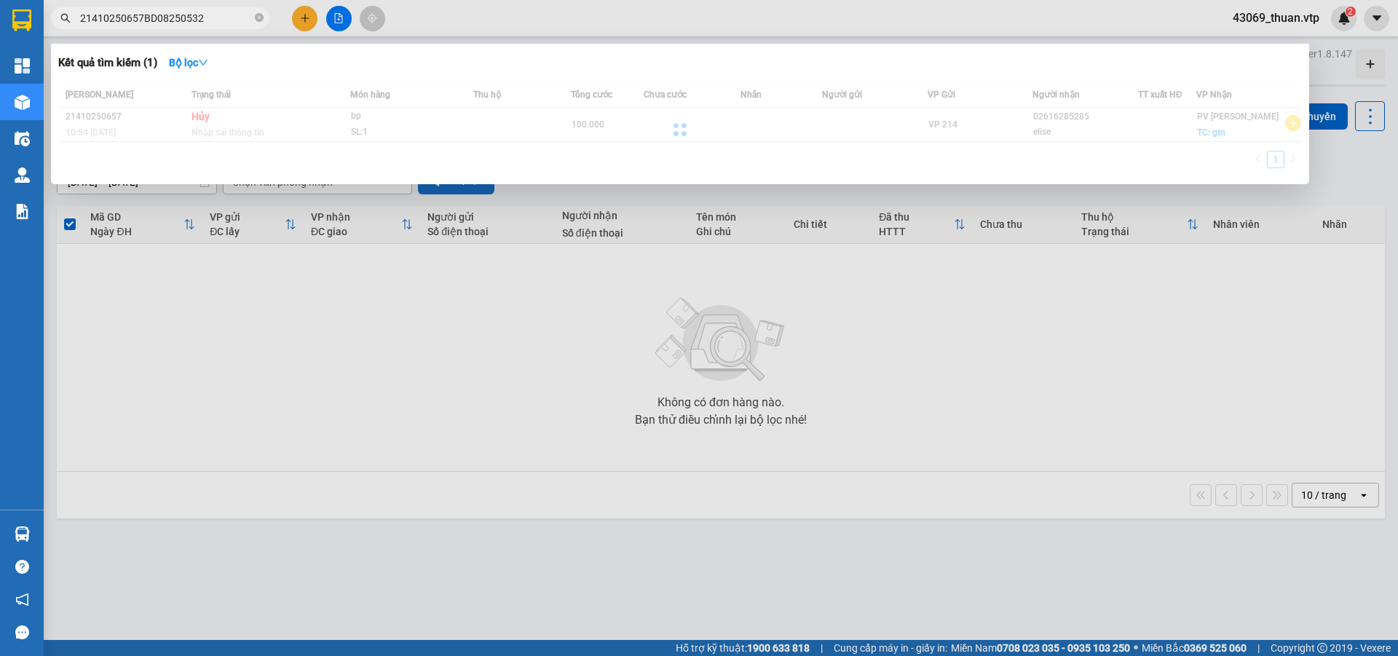
drag, startPoint x: 189, startPoint y: 17, endPoint x: 167, endPoint y: 18, distance: 21.1
click at [165, 18] on input "21410250657BD08250532" at bounding box center [166, 18] width 172 height 16
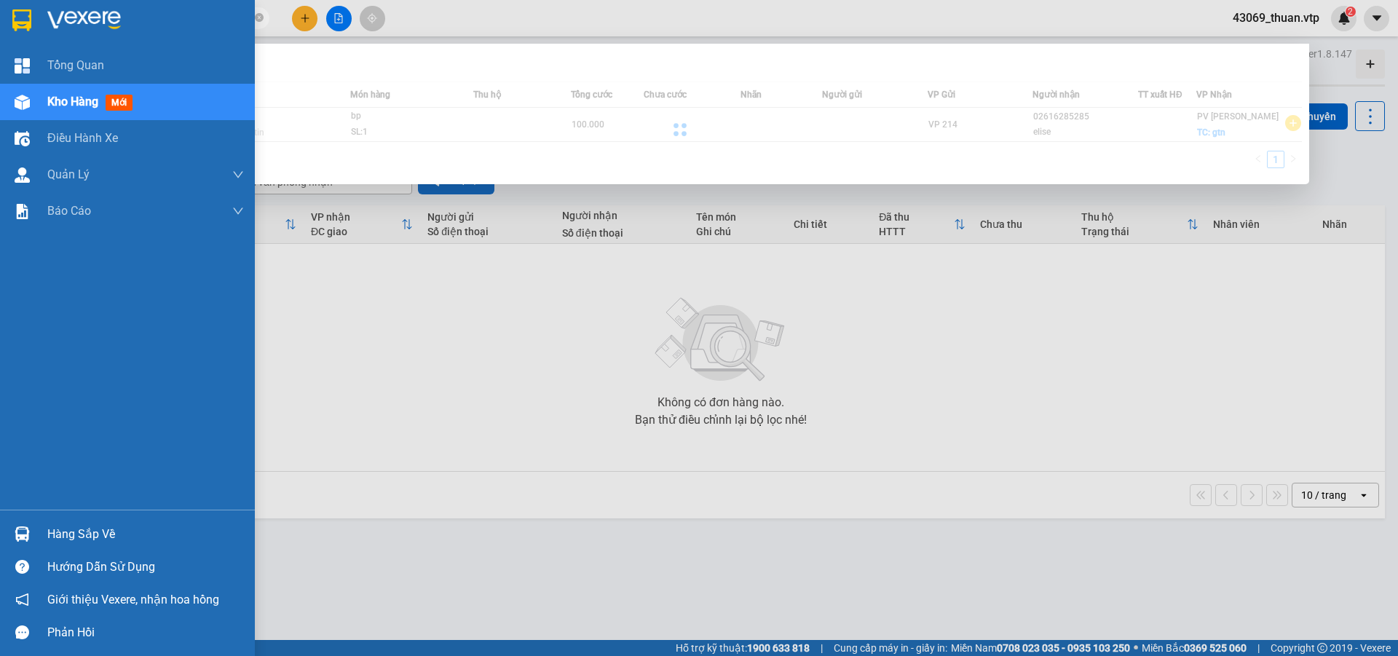
drag, startPoint x: 213, startPoint y: 13, endPoint x: 0, endPoint y: 14, distance: 212.6
click at [0, 14] on section "Kết quả tìm kiếm ( 1 ) Bộ lọc Mã ĐH Trạng thái Món hàng Thu hộ Tổng cước Chưa c…" at bounding box center [699, 328] width 1398 height 656
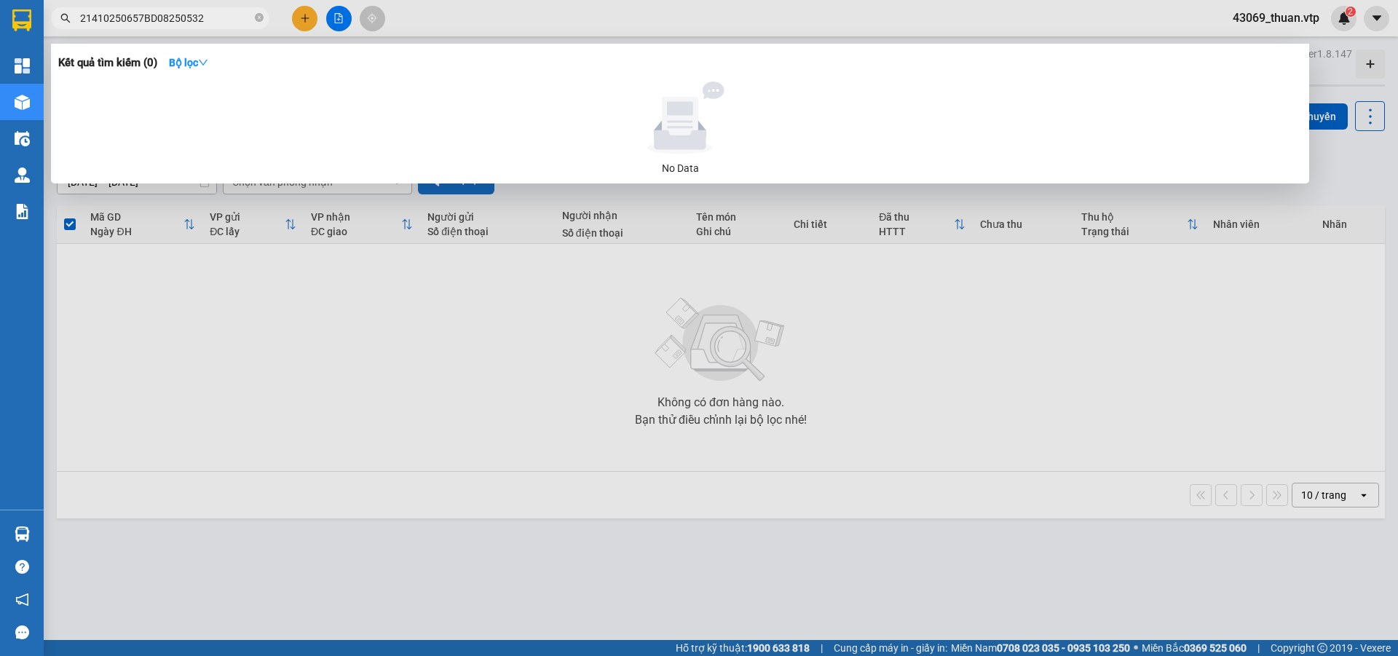
paste input "text"
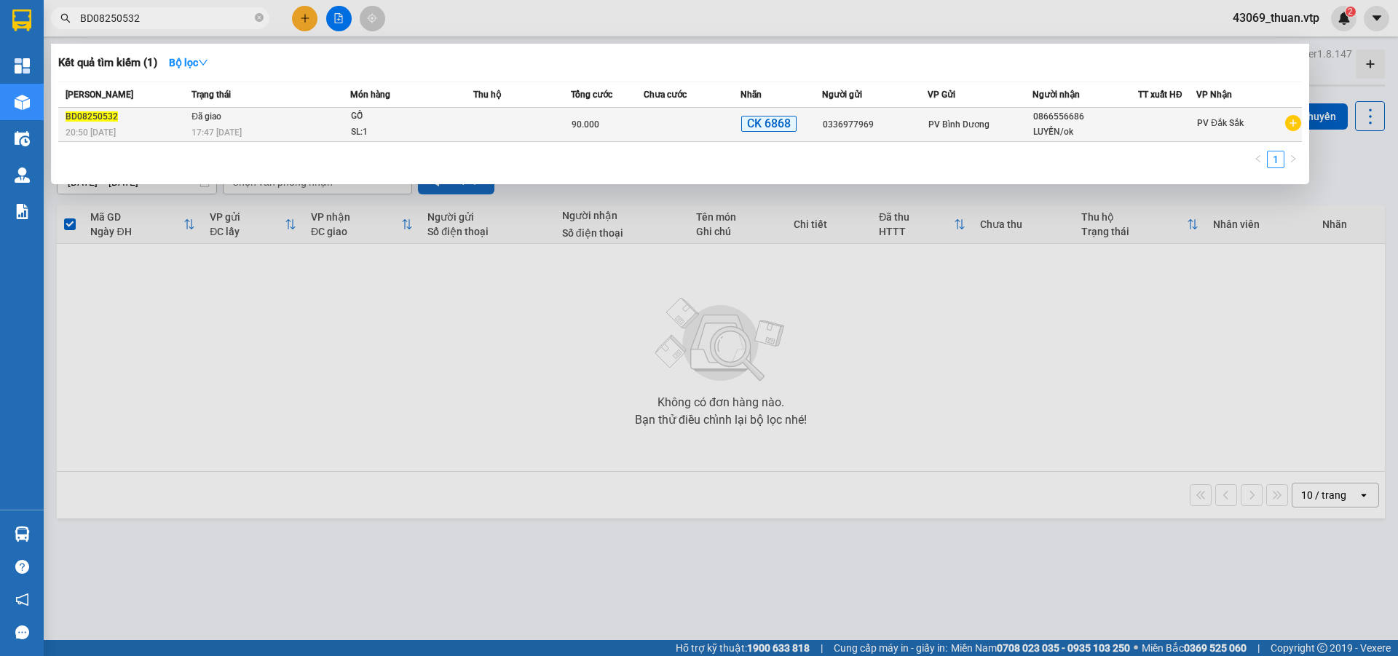
type input "BD08250532"
click at [571, 130] on td "90.000" at bounding box center [607, 125] width 73 height 34
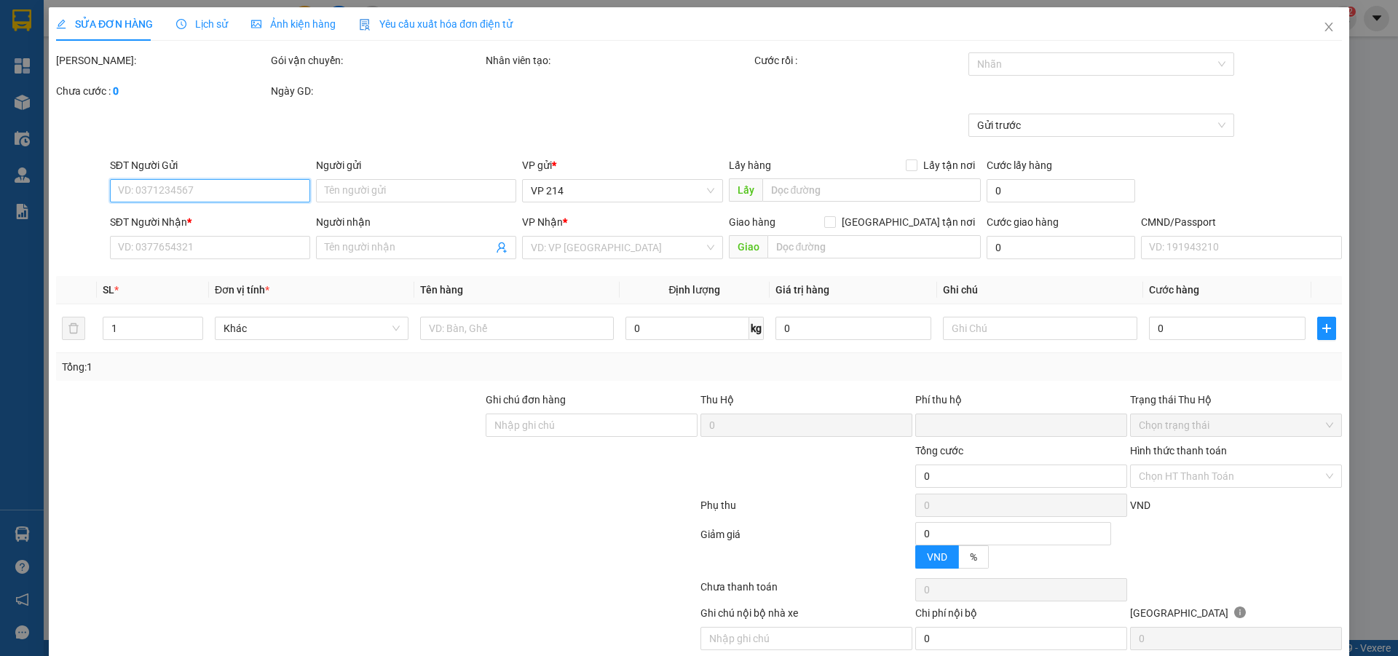
type input "1.500"
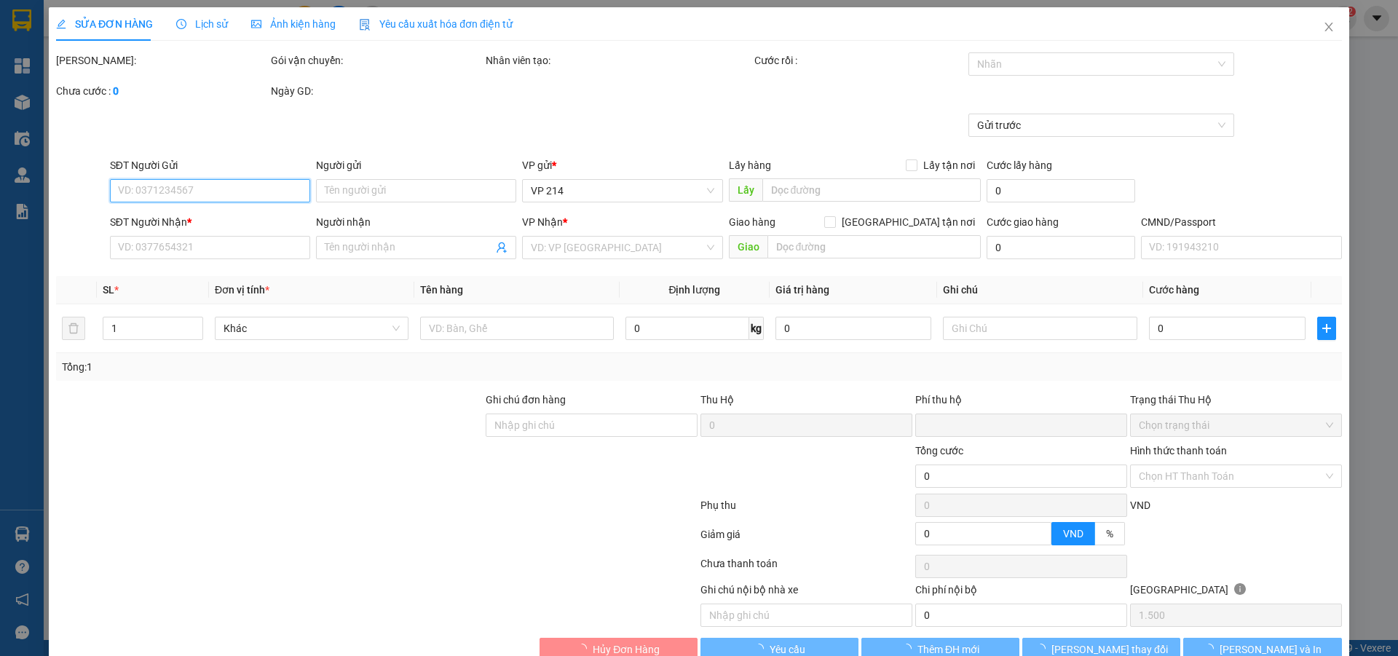
type input "0336977969"
type input "0866556686"
type input "LUYẾN/ok"
type input "HOÀN MÃ DSA08250508/ck 90k tk 68 3/9 17h19"
type input "0"
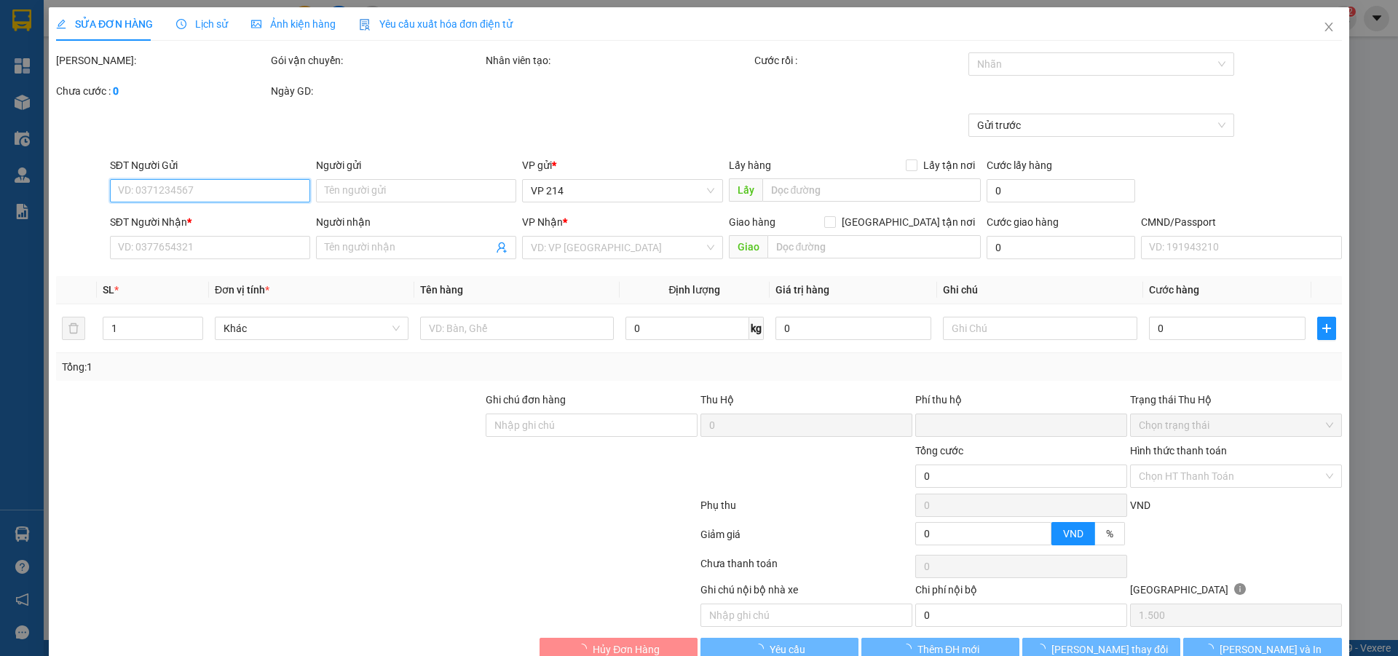
type input "90.000"
type input "60.000"
type input "trã mã DS08250508"
type input "60000"
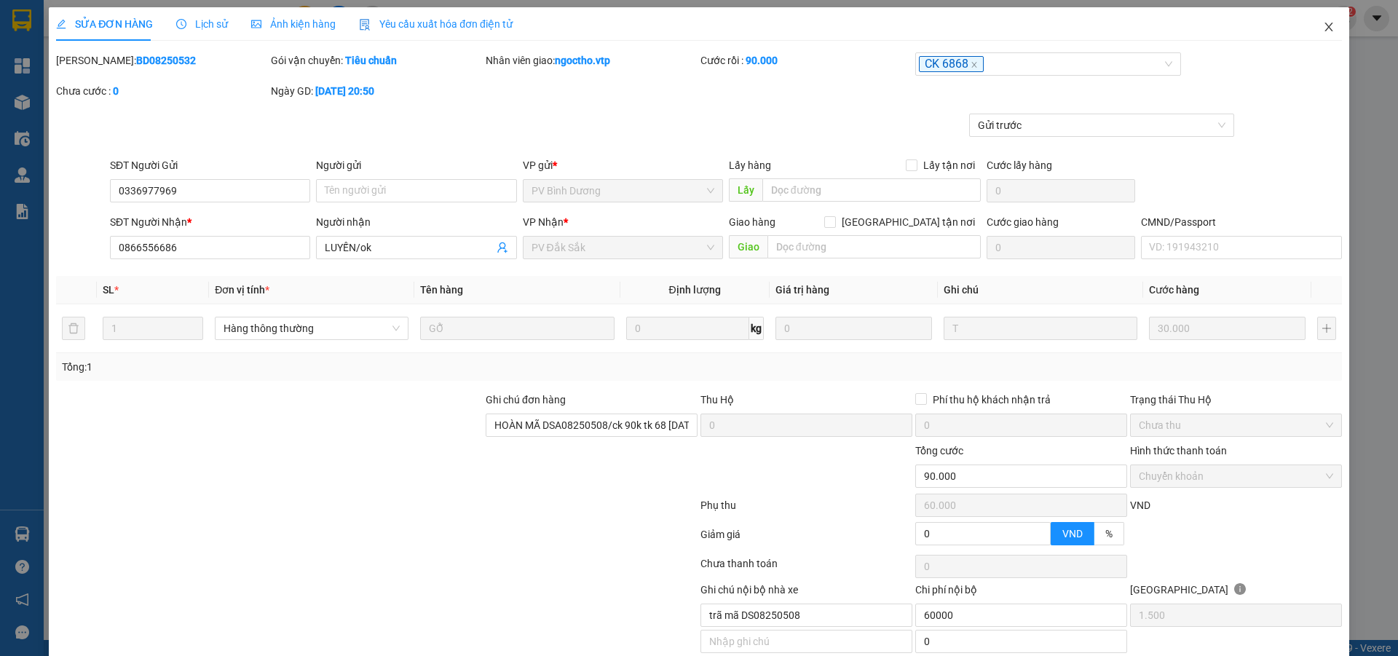
click at [1323, 28] on icon "close" at bounding box center [1329, 27] width 12 height 12
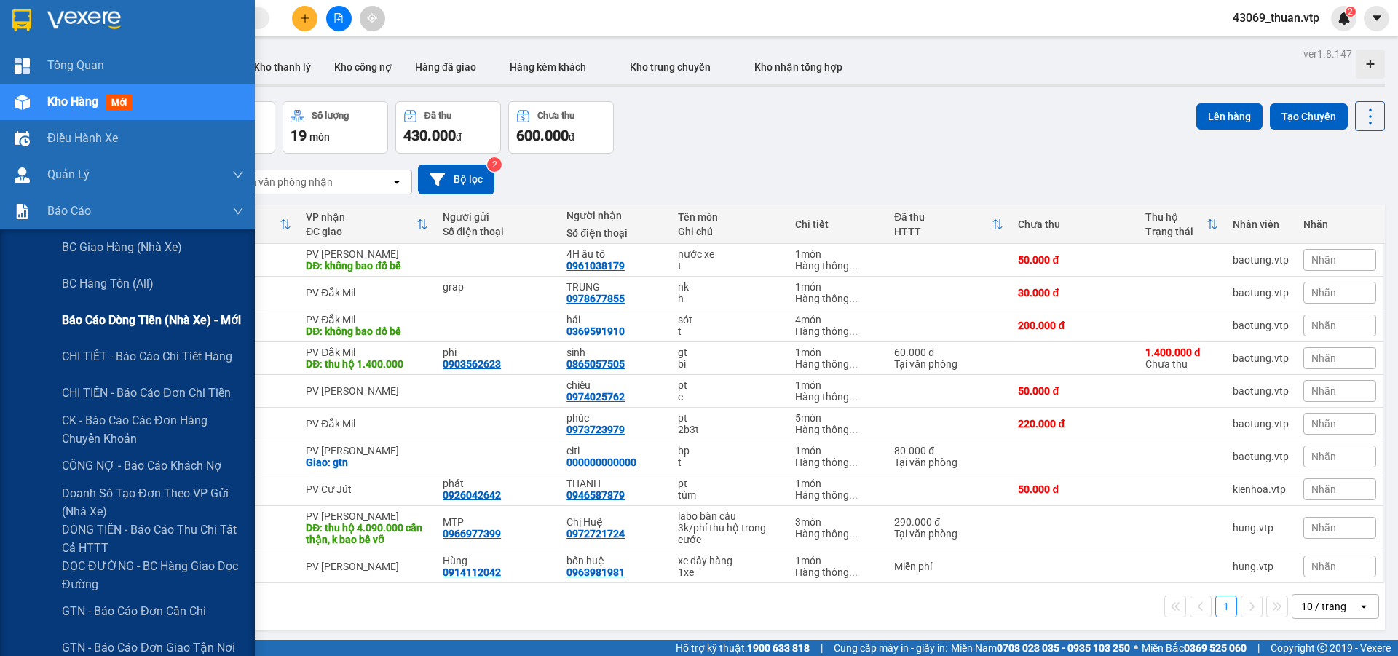
click at [159, 317] on span "Báo cáo dòng tiền (nhà xe) - mới" at bounding box center [151, 320] width 179 height 18
